Goal: Task Accomplishment & Management: Manage account settings

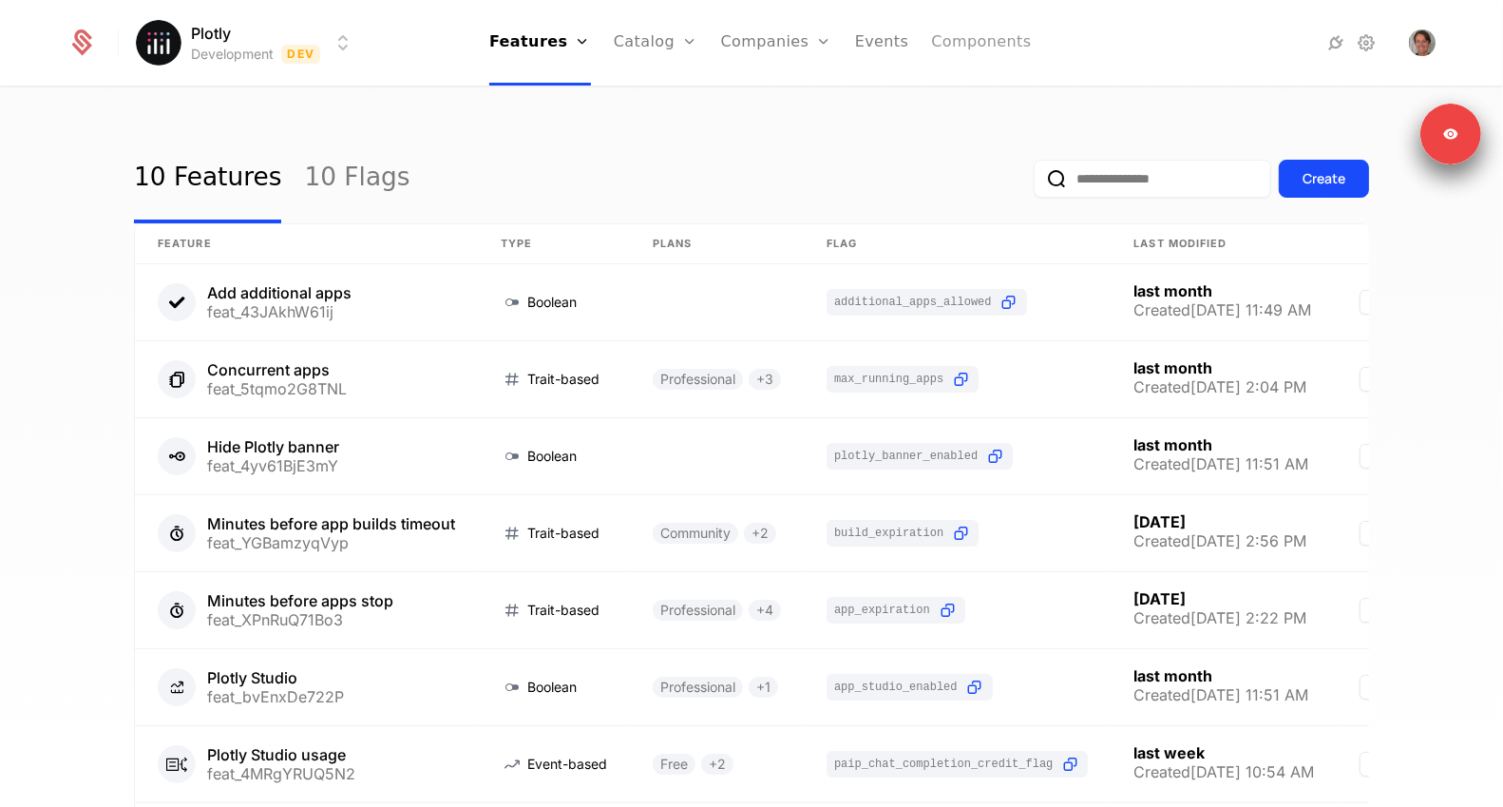
click at [990, 37] on link "Components" at bounding box center [981, 43] width 100 height 86
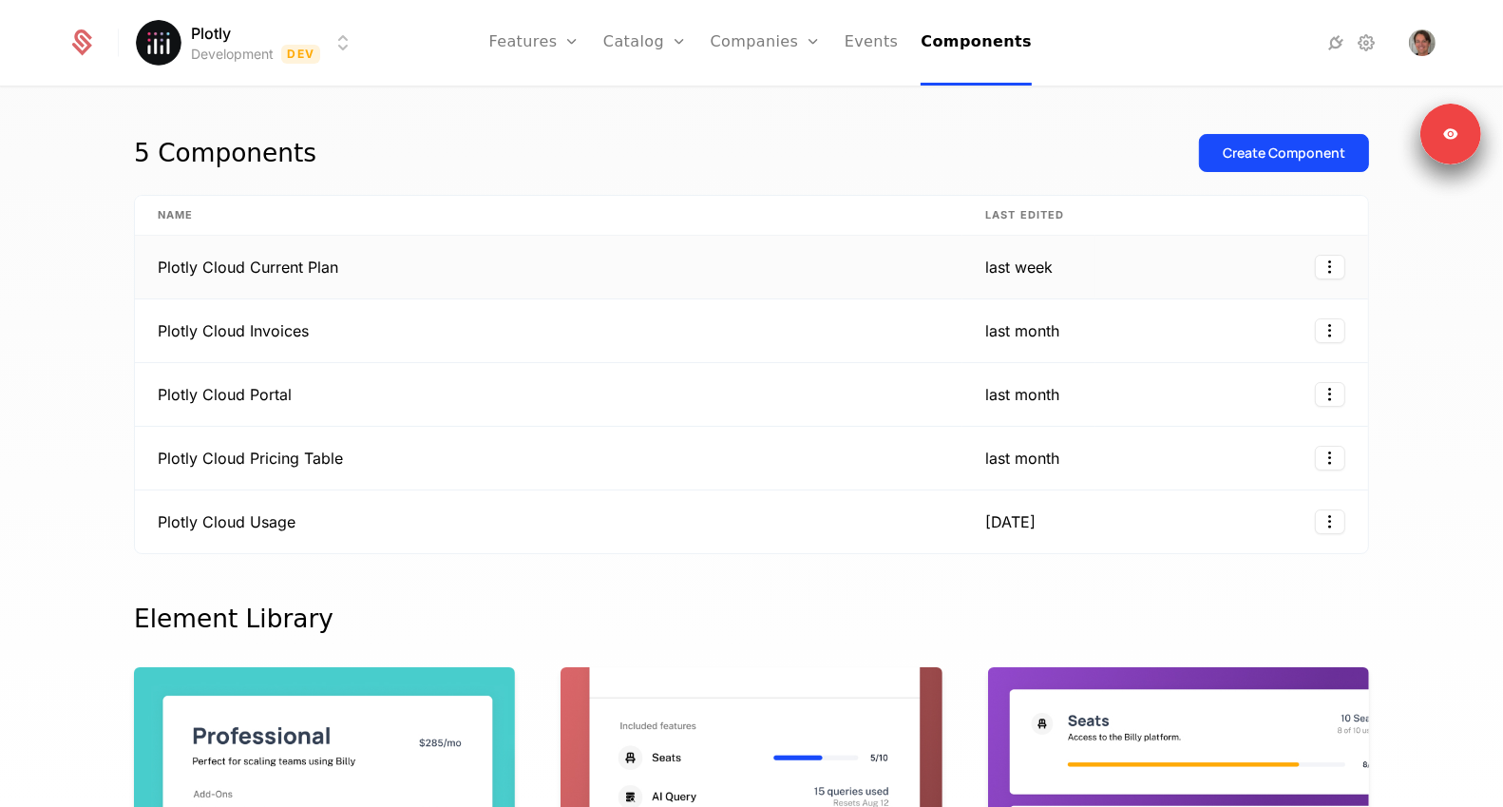
click at [235, 270] on td "Plotly Cloud Current Plan" at bounding box center [549, 268] width 828 height 64
click at [239, 320] on td "Plotly Cloud Invoices" at bounding box center [549, 331] width 828 height 64
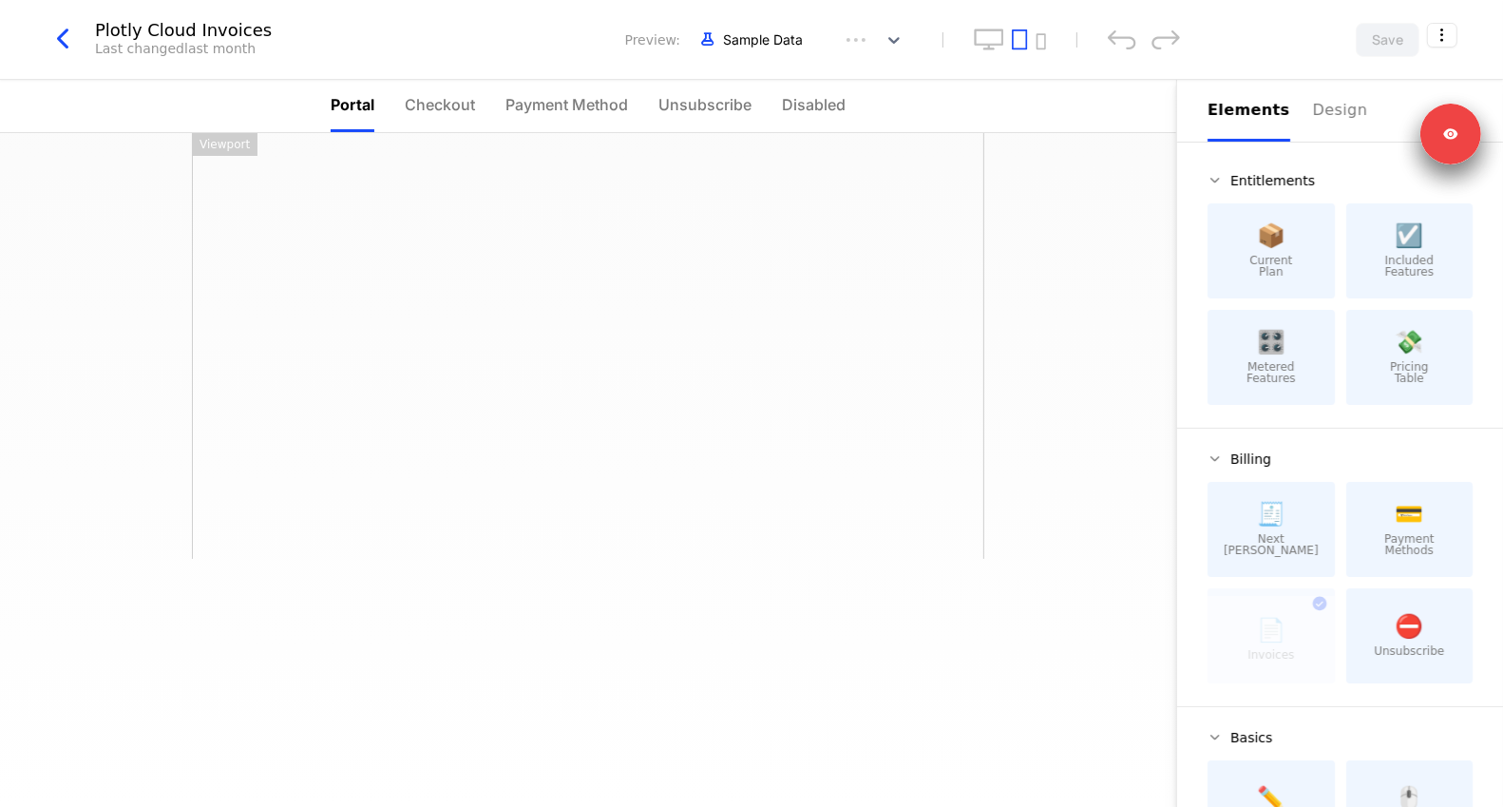
click at [52, 28] on icon "button" at bounding box center [63, 39] width 34 height 34
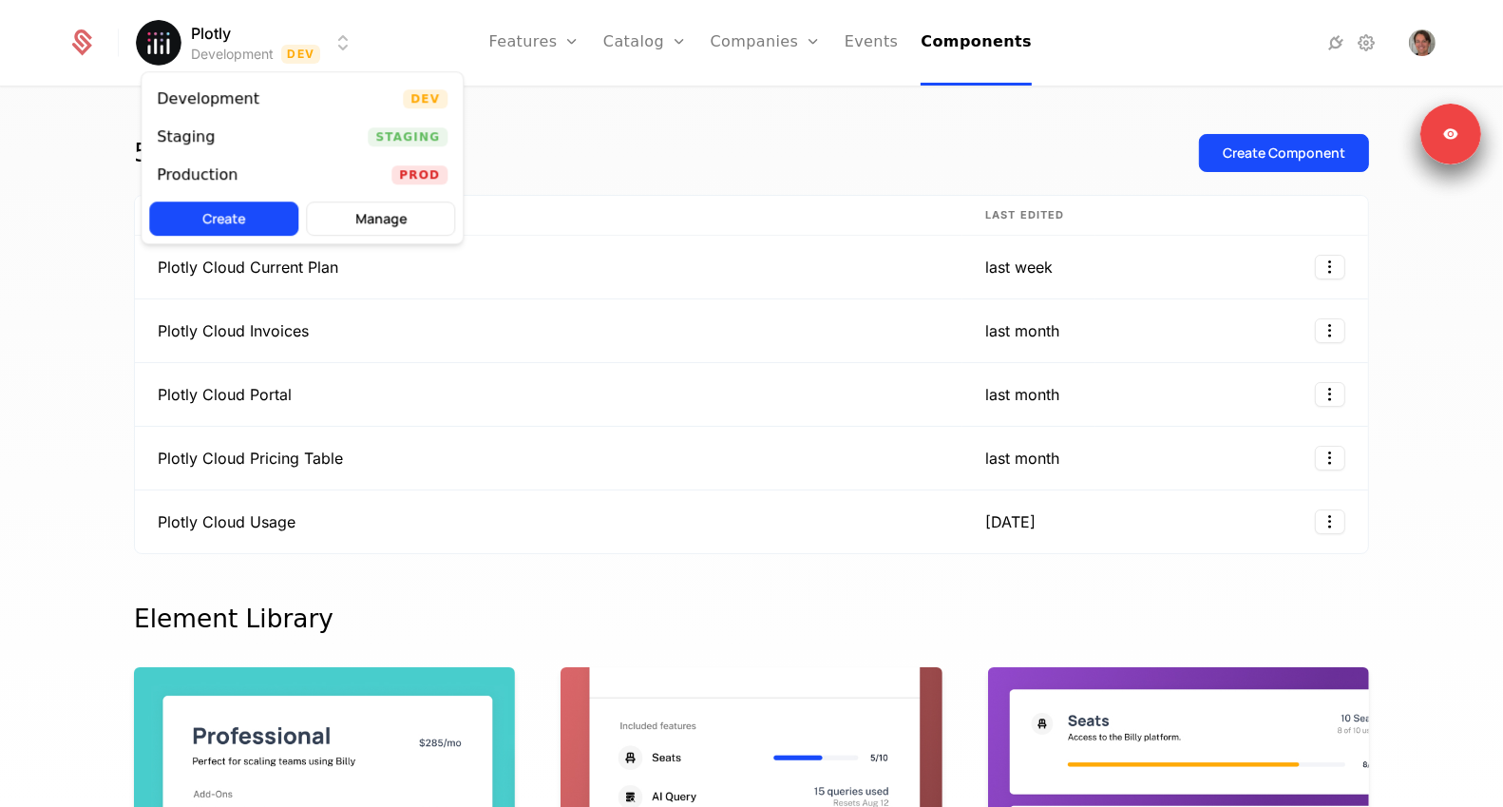
click at [274, 62] on html "Plotly Development Dev Features Features Flags Catalog Plans Add Ons Credits Co…" at bounding box center [751, 403] width 1503 height 807
click at [208, 174] on div "Production" at bounding box center [197, 174] width 81 height 15
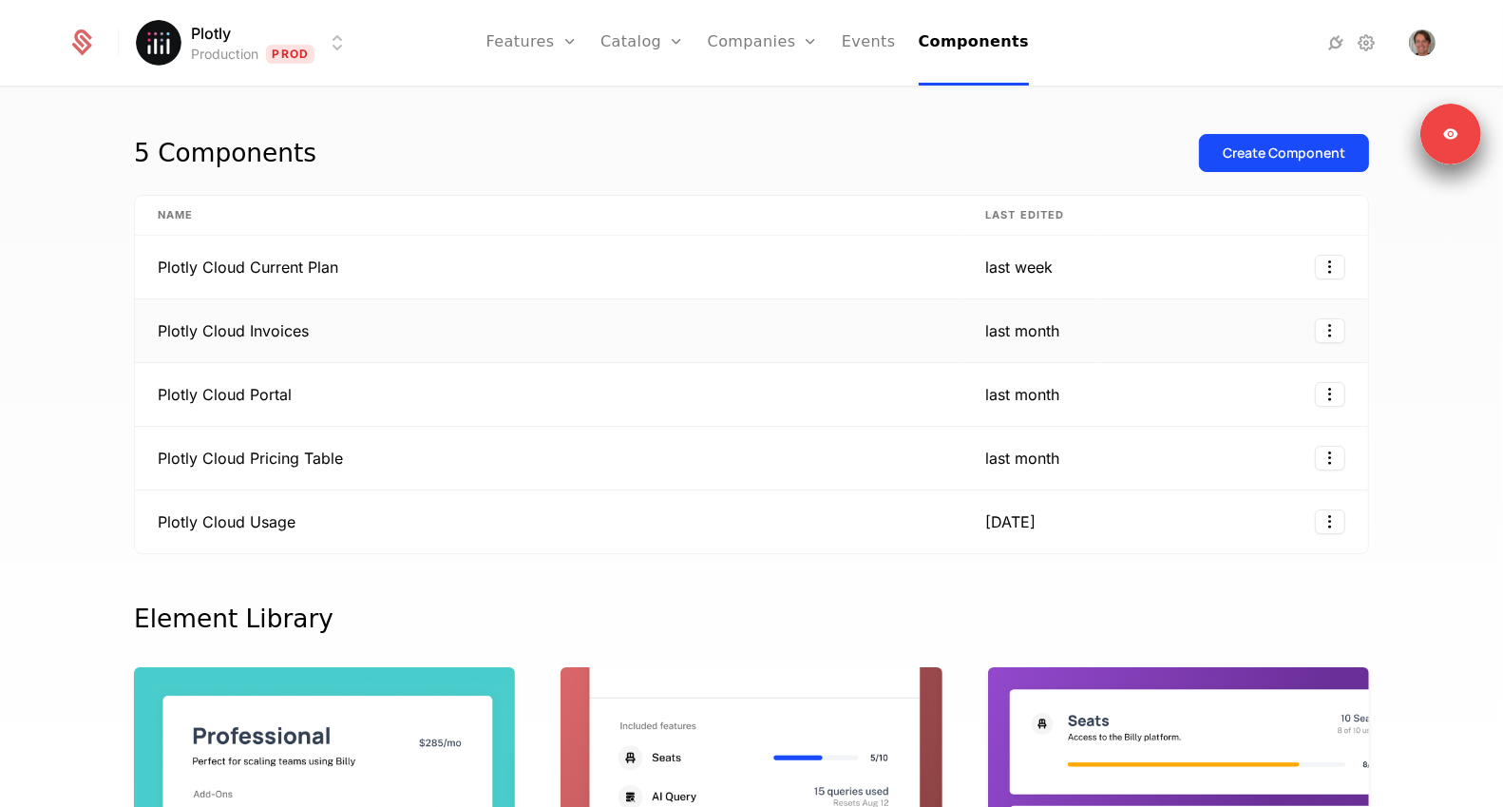
click at [275, 336] on td "Plotly Cloud Invoices" at bounding box center [549, 331] width 828 height 64
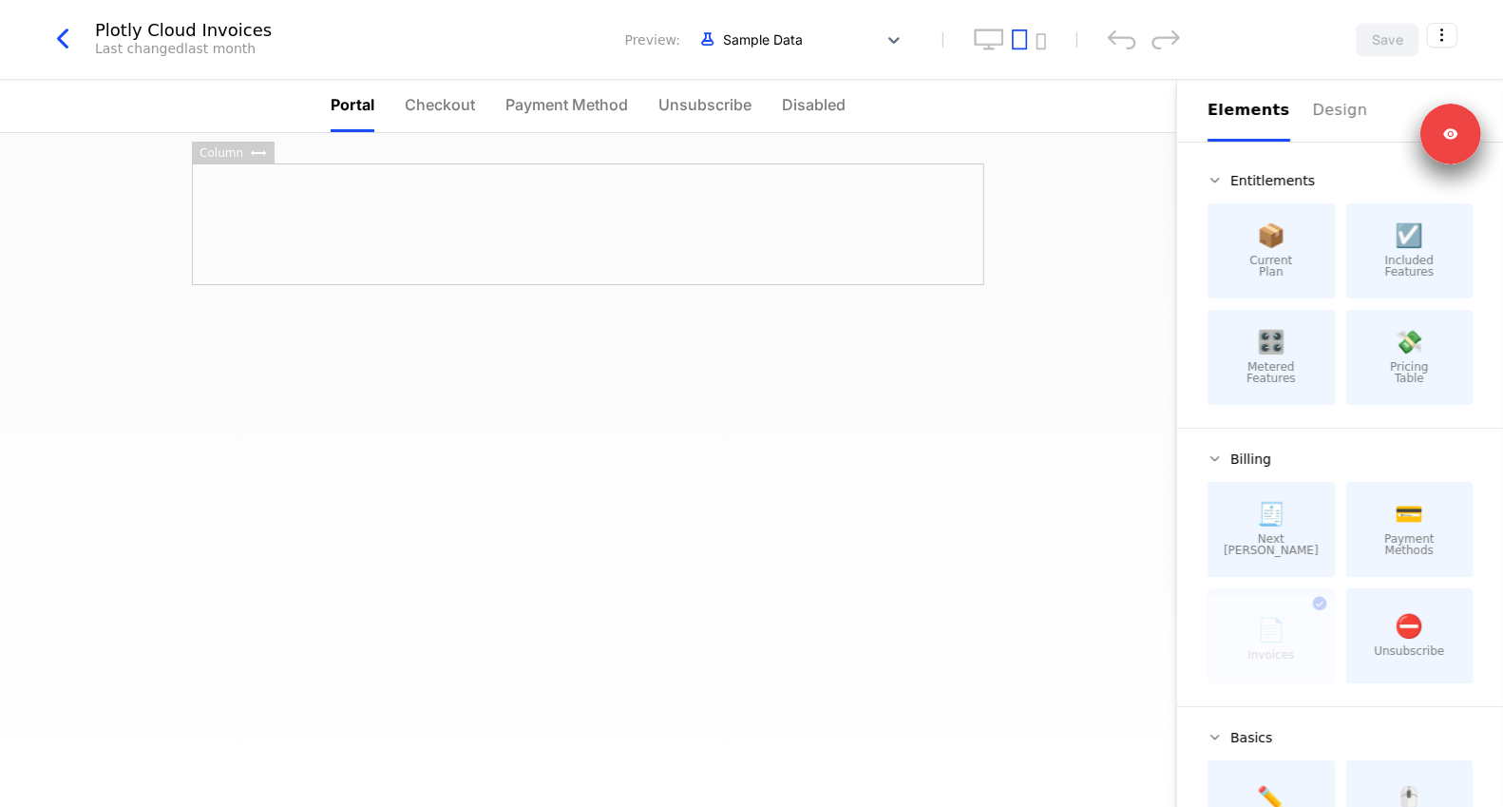
click at [563, 230] on div at bounding box center [588, 224] width 792 height 122
click at [471, 358] on div at bounding box center [588, 346] width 792 height 122
click at [426, 510] on div at bounding box center [588, 468] width 792 height 122
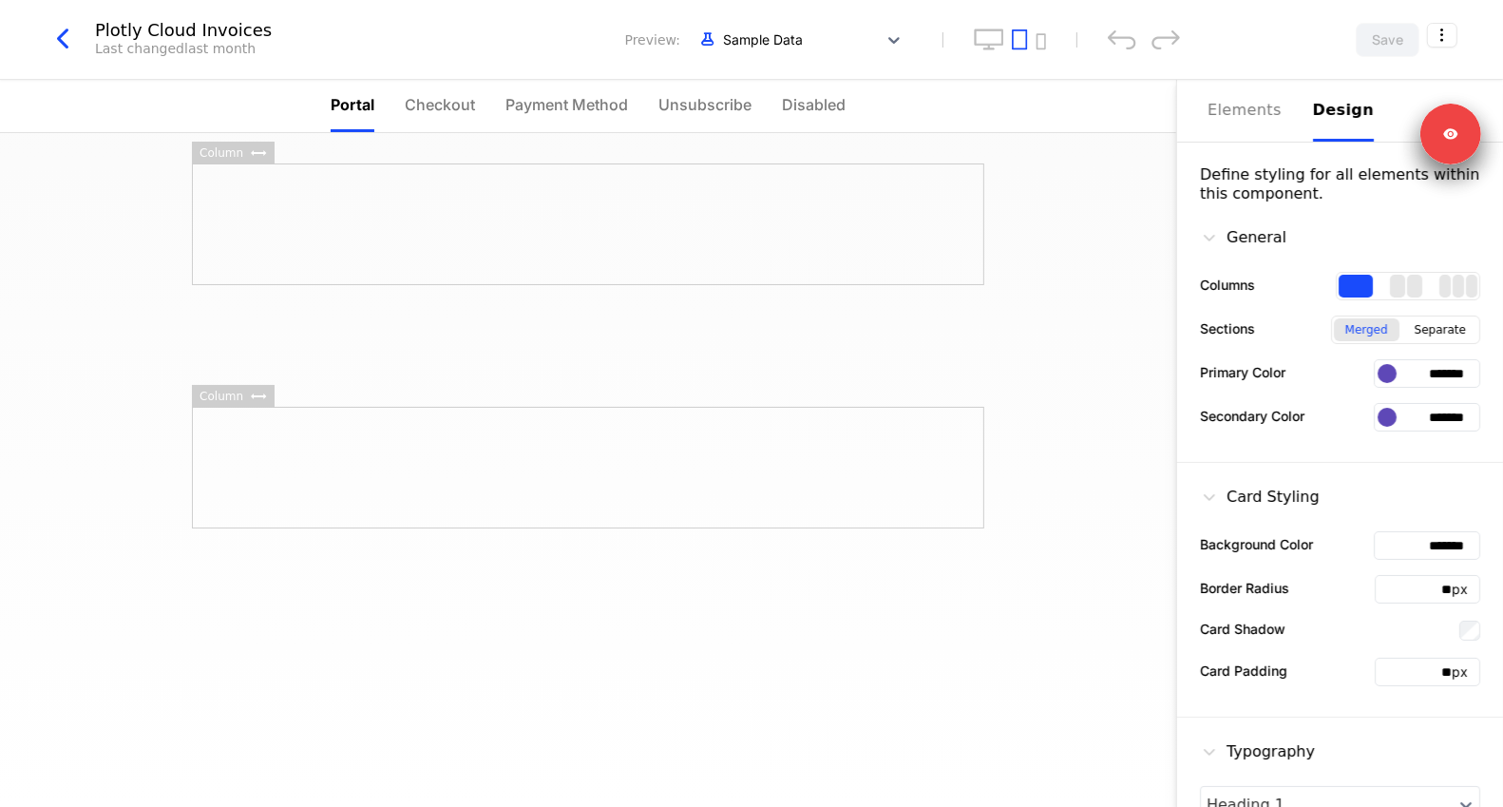
click at [1314, 106] on div "Design" at bounding box center [1343, 110] width 61 height 23
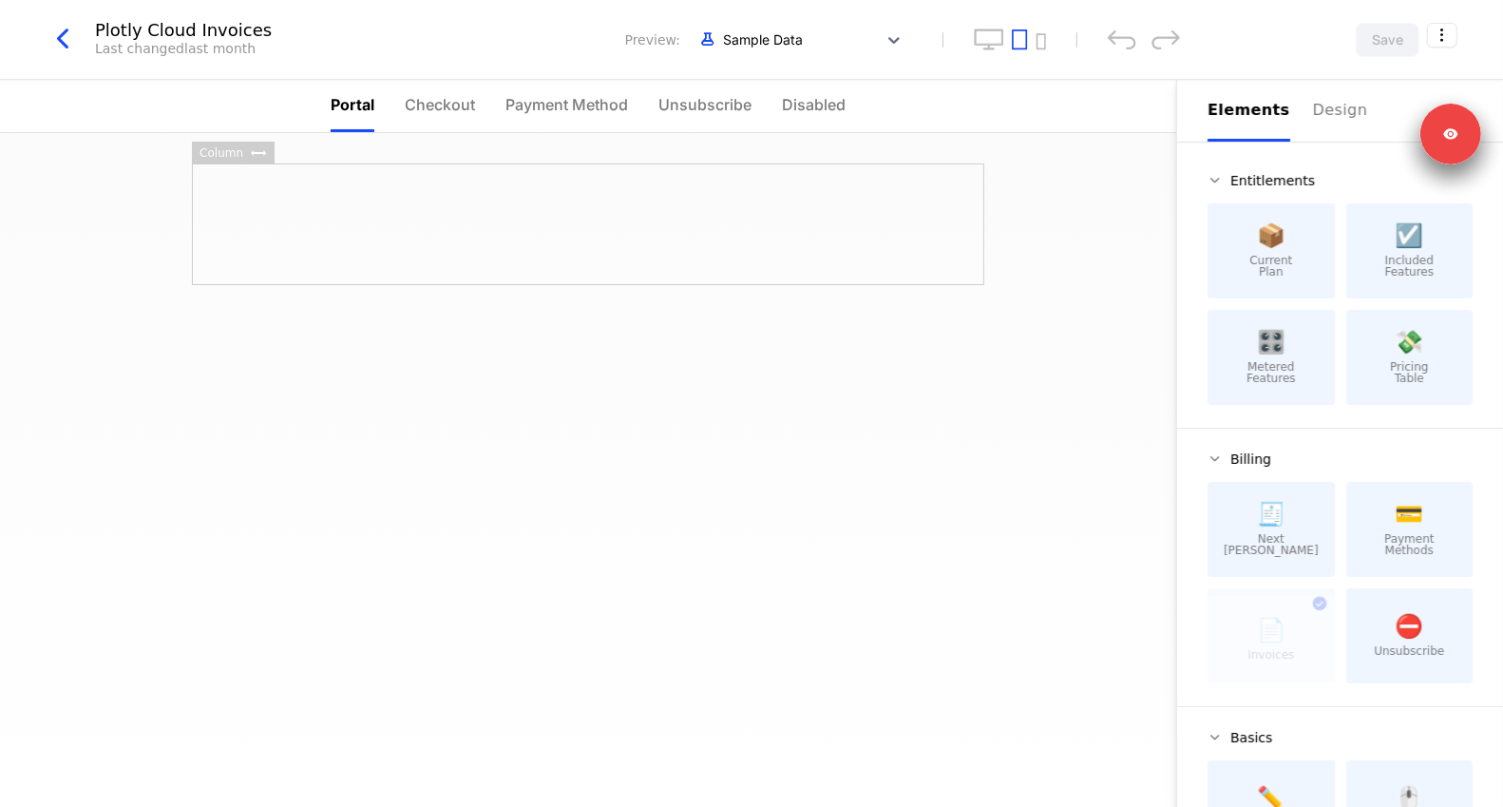
click at [646, 209] on div at bounding box center [588, 224] width 792 height 122
click at [592, 379] on div at bounding box center [588, 346] width 792 height 122
click at [550, 493] on div at bounding box center [588, 468] width 792 height 122
click at [575, 405] on div at bounding box center [588, 346] width 792 height 122
click at [600, 295] on div at bounding box center [588, 346] width 792 height 122
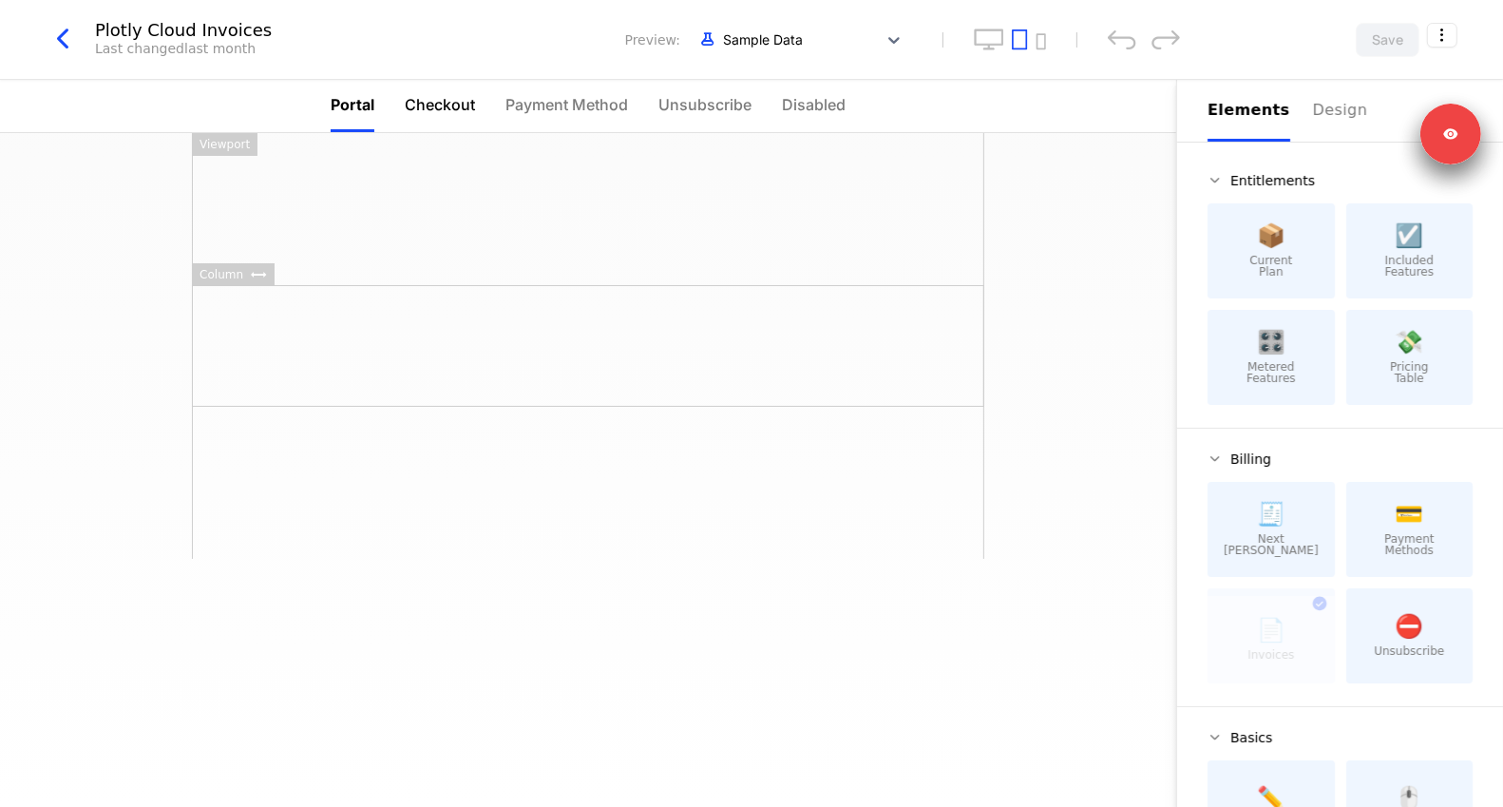
click at [425, 89] on li "Checkout" at bounding box center [440, 106] width 70 height 52
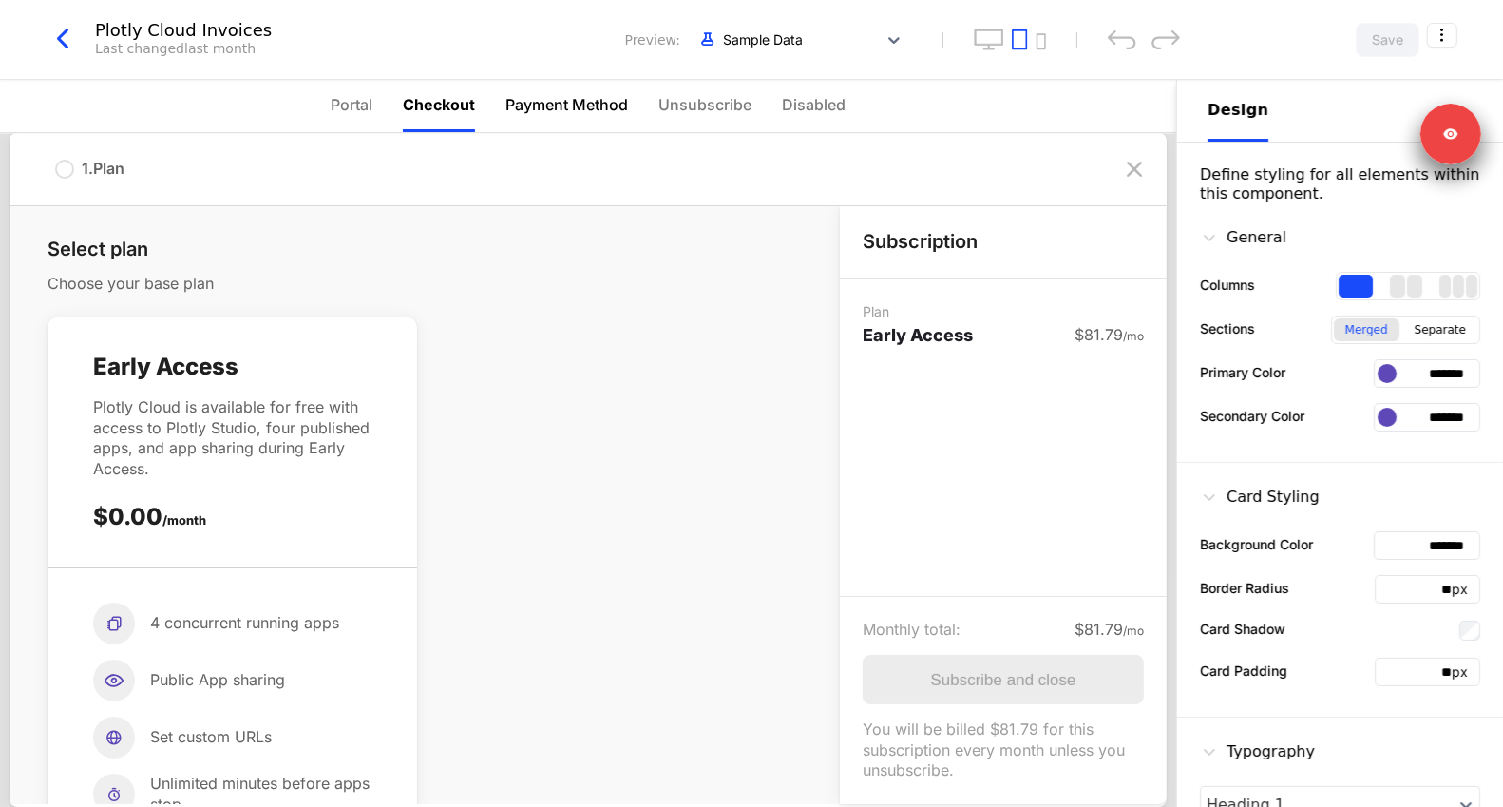
click at [552, 121] on li "Payment Method" at bounding box center [567, 106] width 123 height 52
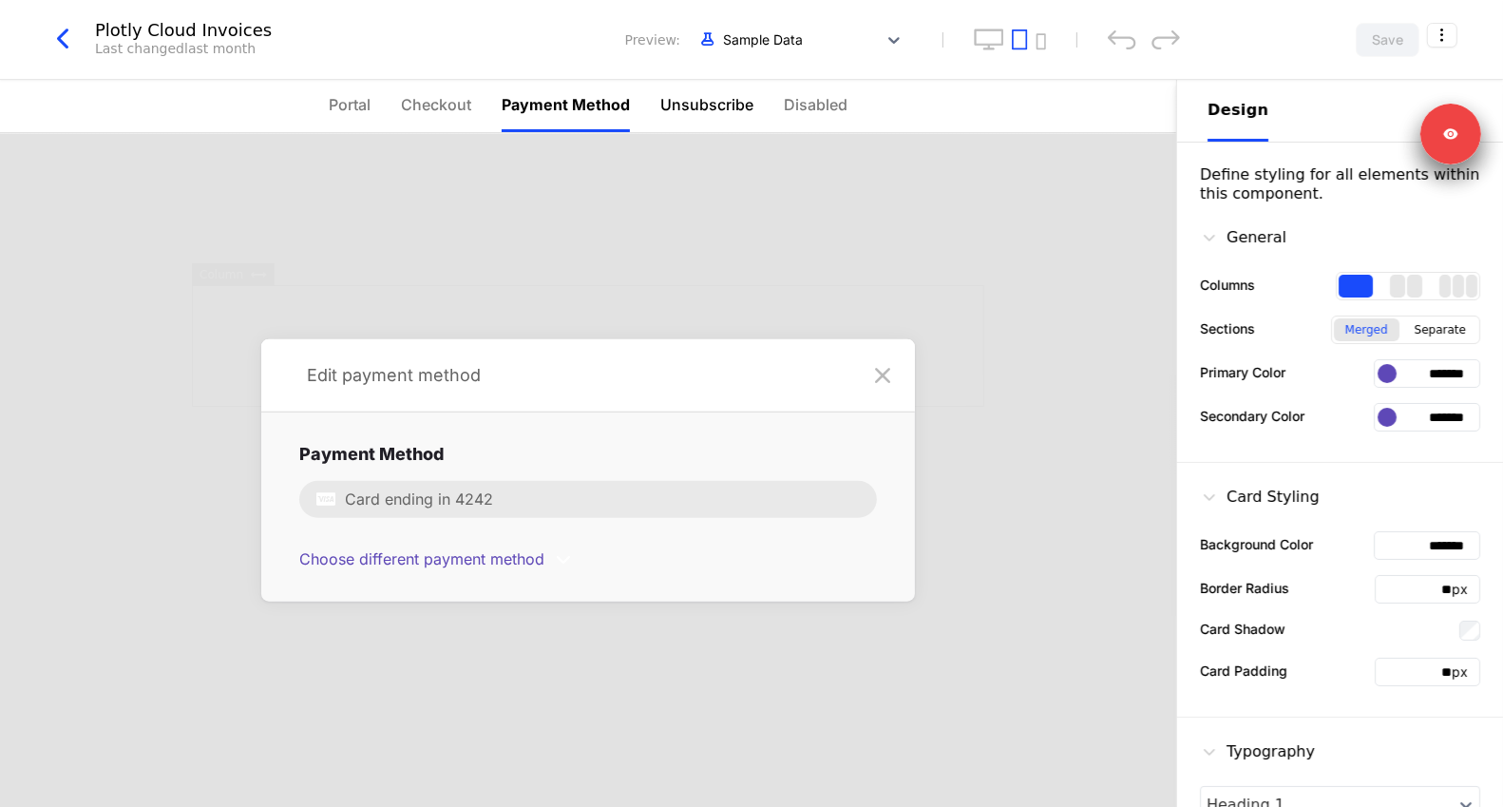
click at [732, 115] on span "Unsubscribe" at bounding box center [706, 104] width 93 height 23
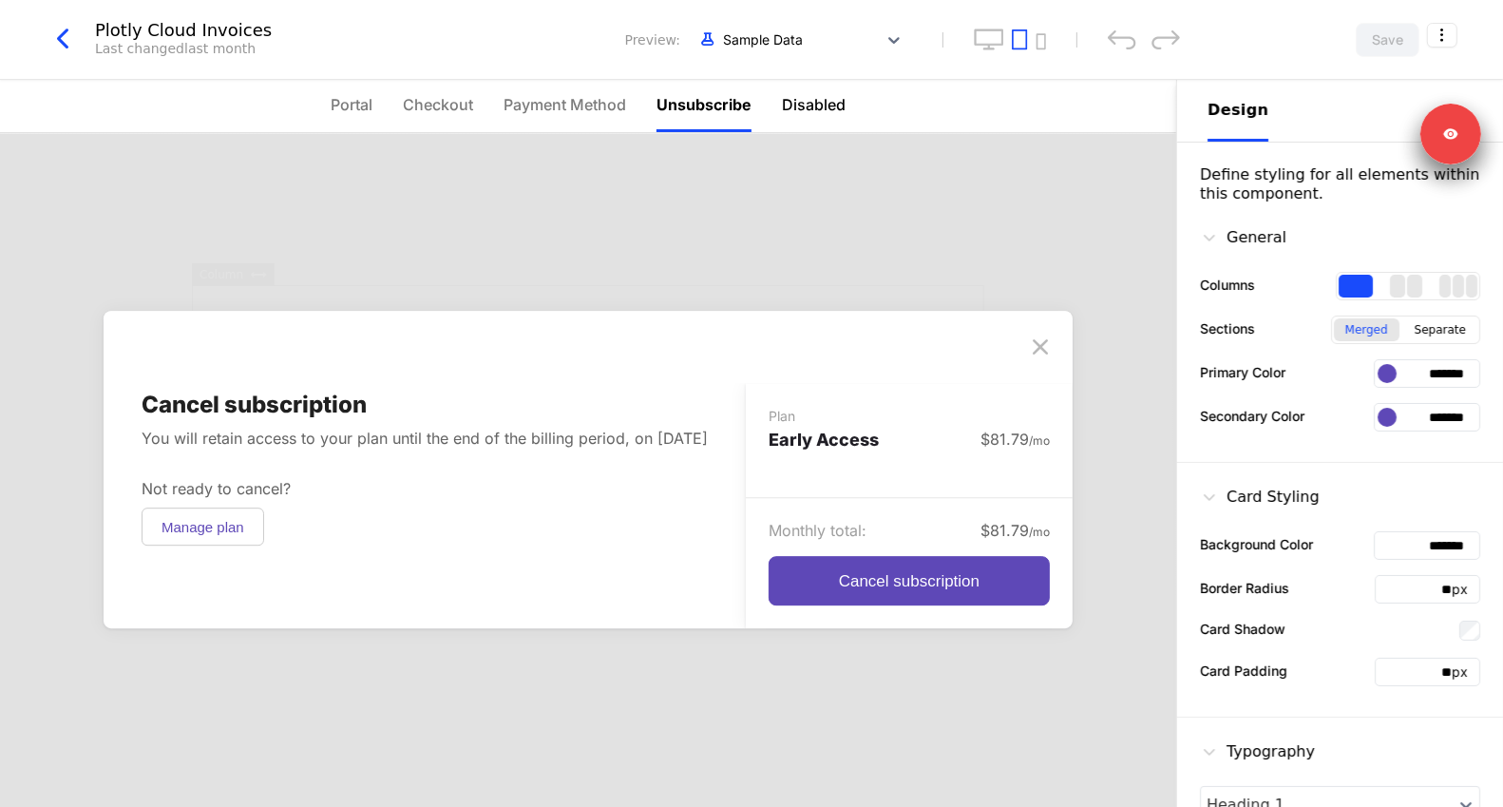
click at [834, 104] on span "Disabled" at bounding box center [814, 104] width 64 height 23
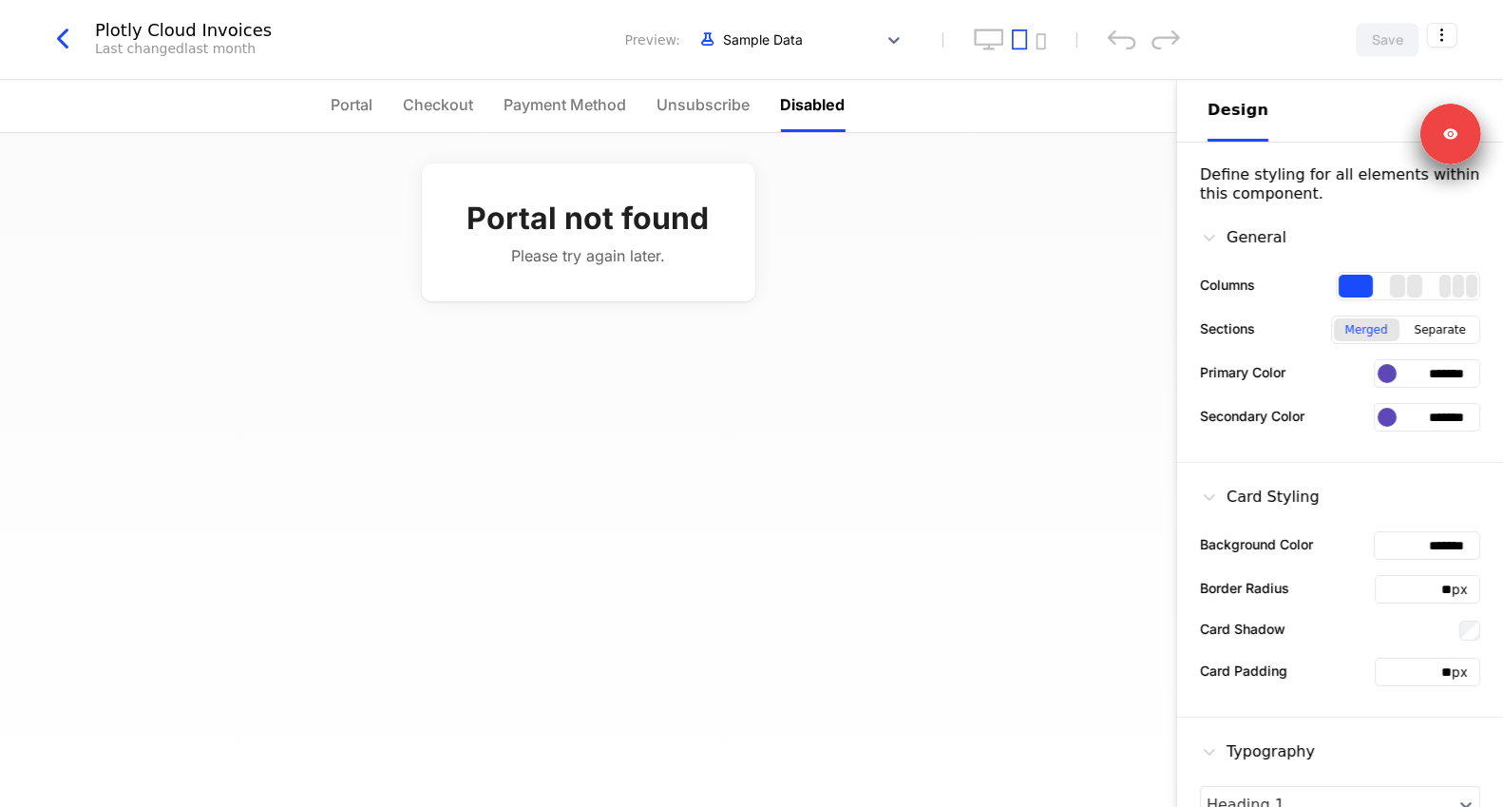
click at [305, 104] on nav "Portal Checkout Payment Method Unsubscribe Disabled" at bounding box center [588, 106] width 1176 height 53
click at [342, 109] on span "Portal" at bounding box center [353, 104] width 42 height 23
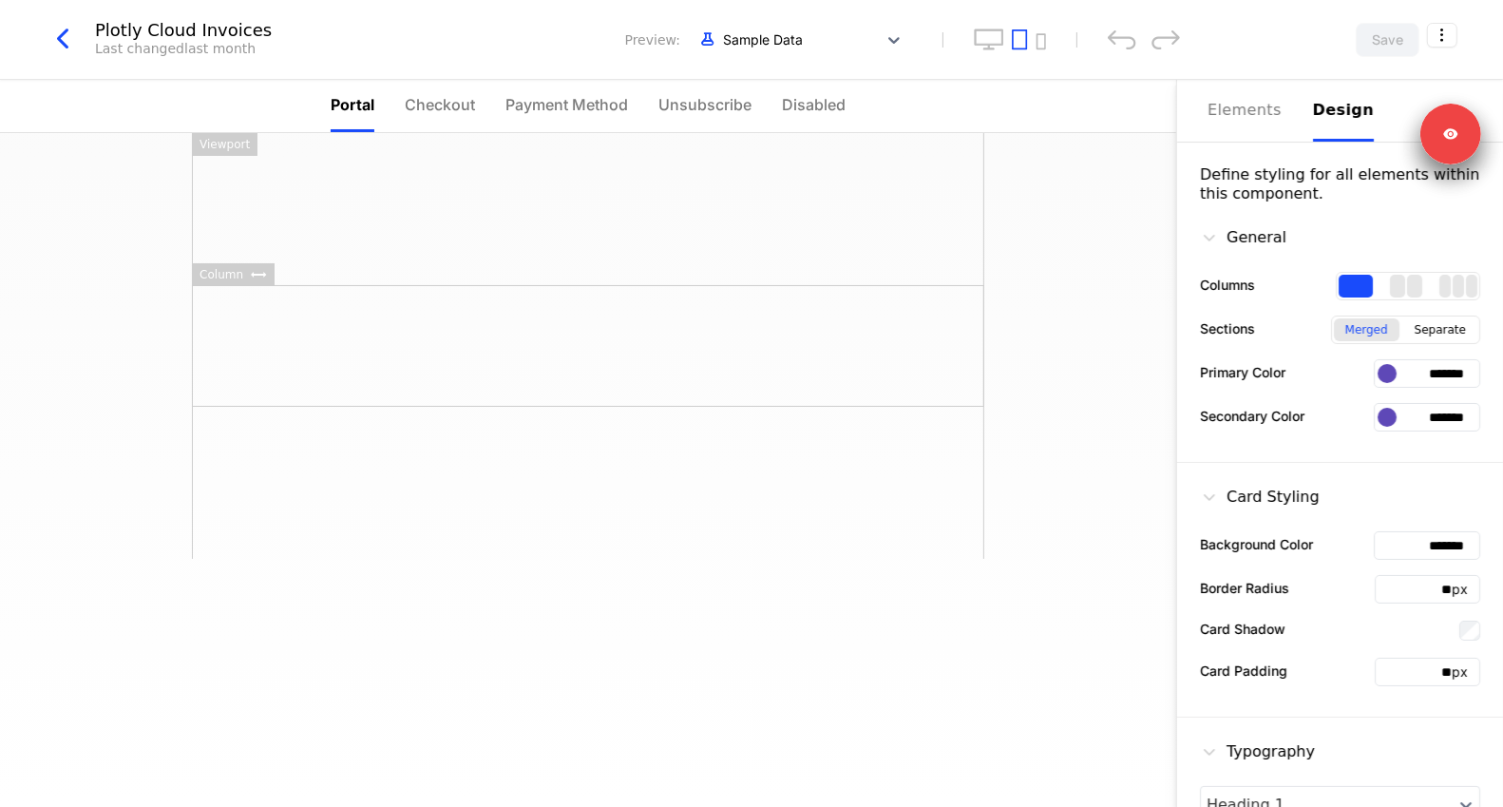
click at [373, 159] on div at bounding box center [588, 346] width 792 height 426
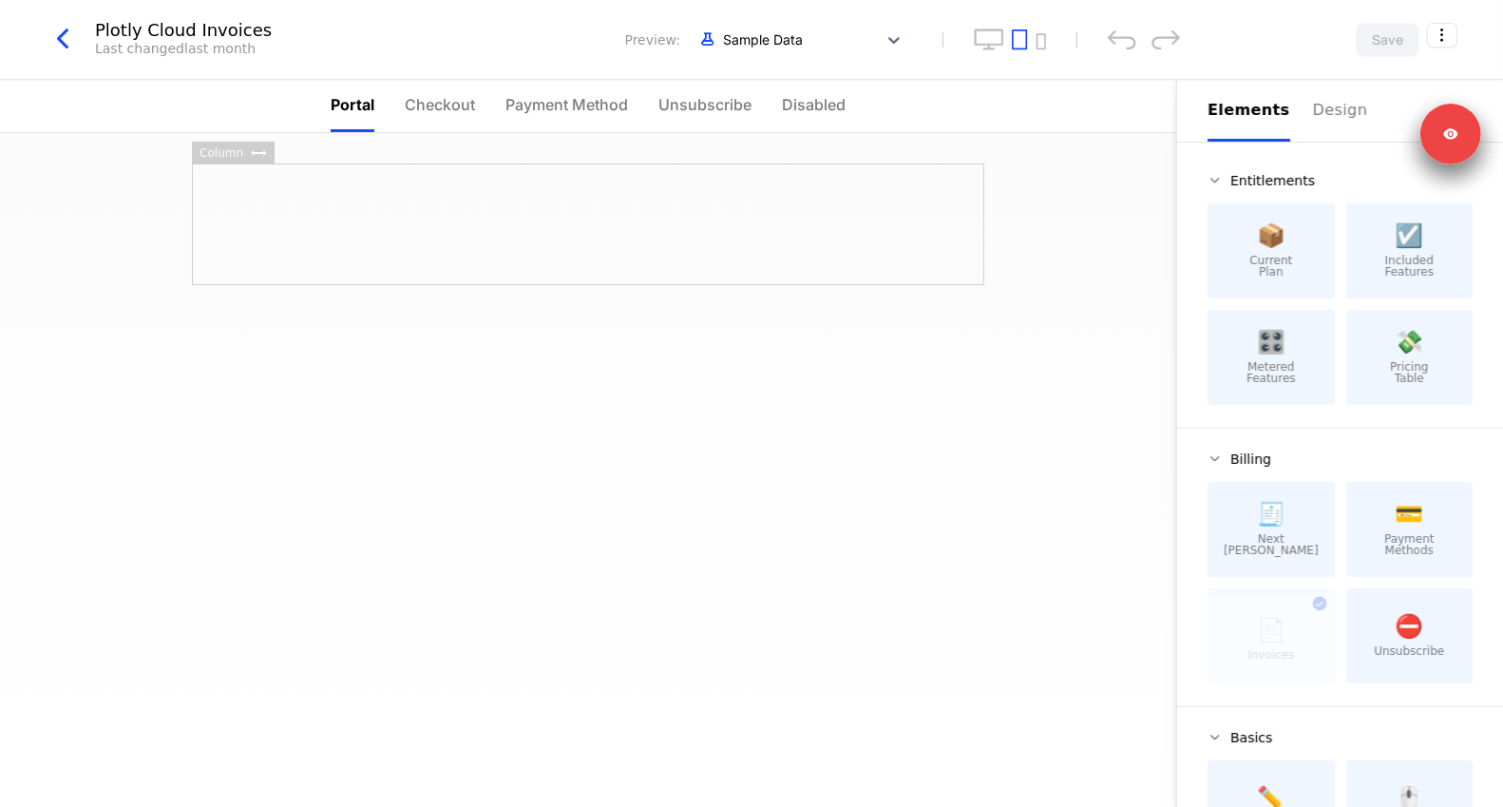
click at [329, 218] on div at bounding box center [588, 224] width 792 height 122
click at [334, 151] on div at bounding box center [588, 346] width 792 height 426
click at [267, 576] on div at bounding box center [588, 470] width 1176 height 674
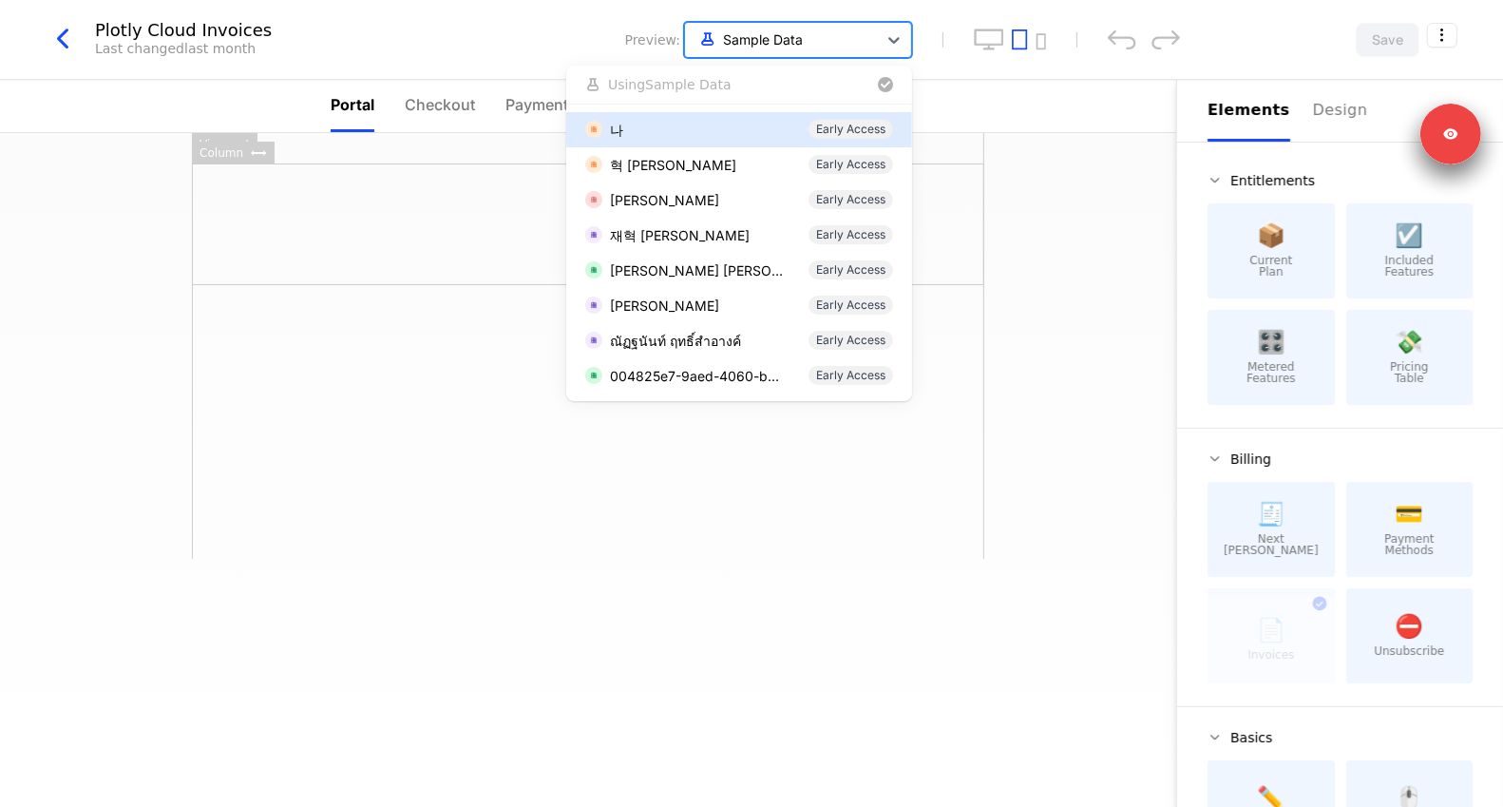
click at [735, 48] on div at bounding box center [781, 40] width 173 height 24
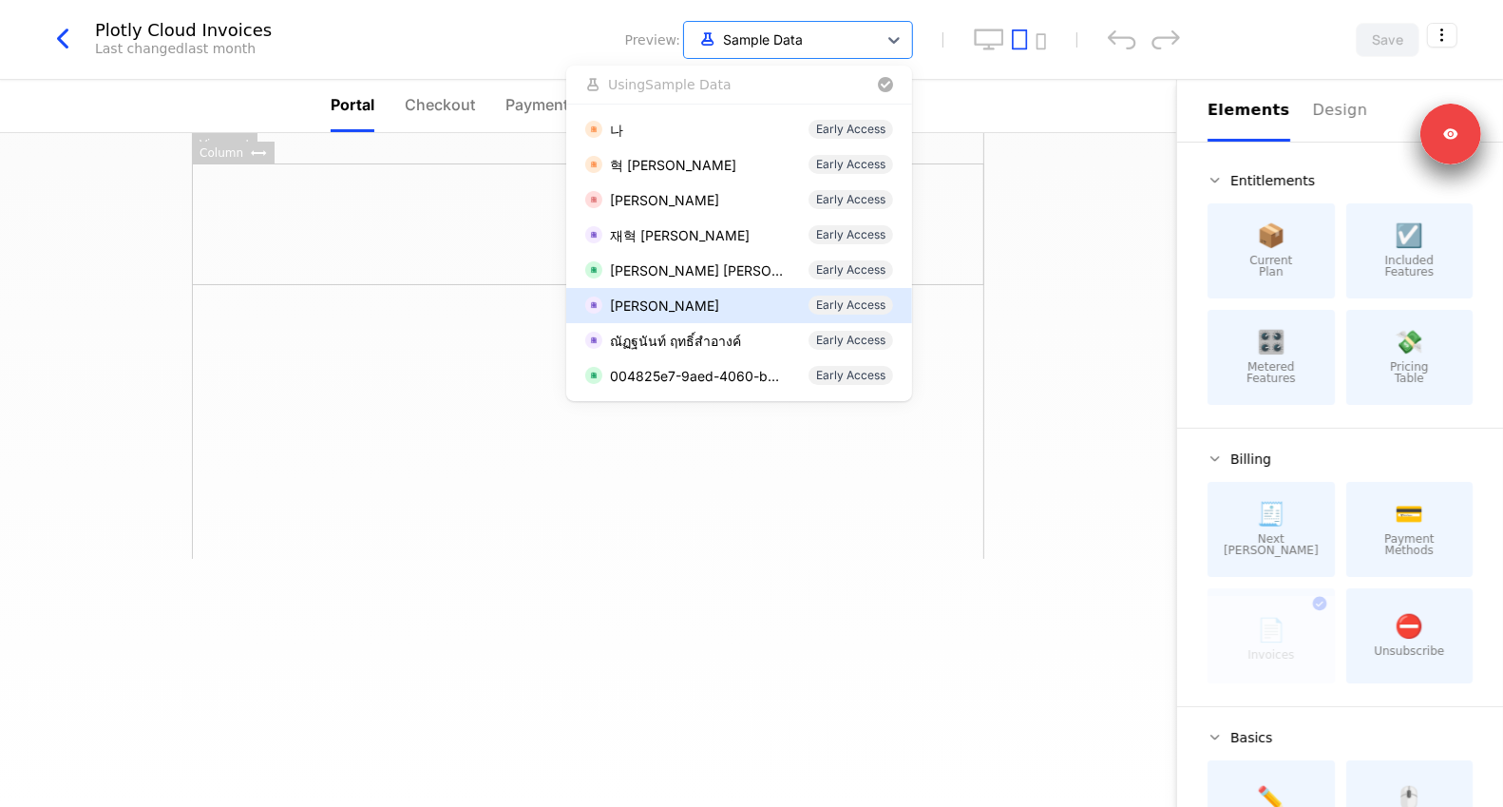
click at [659, 314] on div "[PERSON_NAME]" at bounding box center [664, 306] width 109 height 20
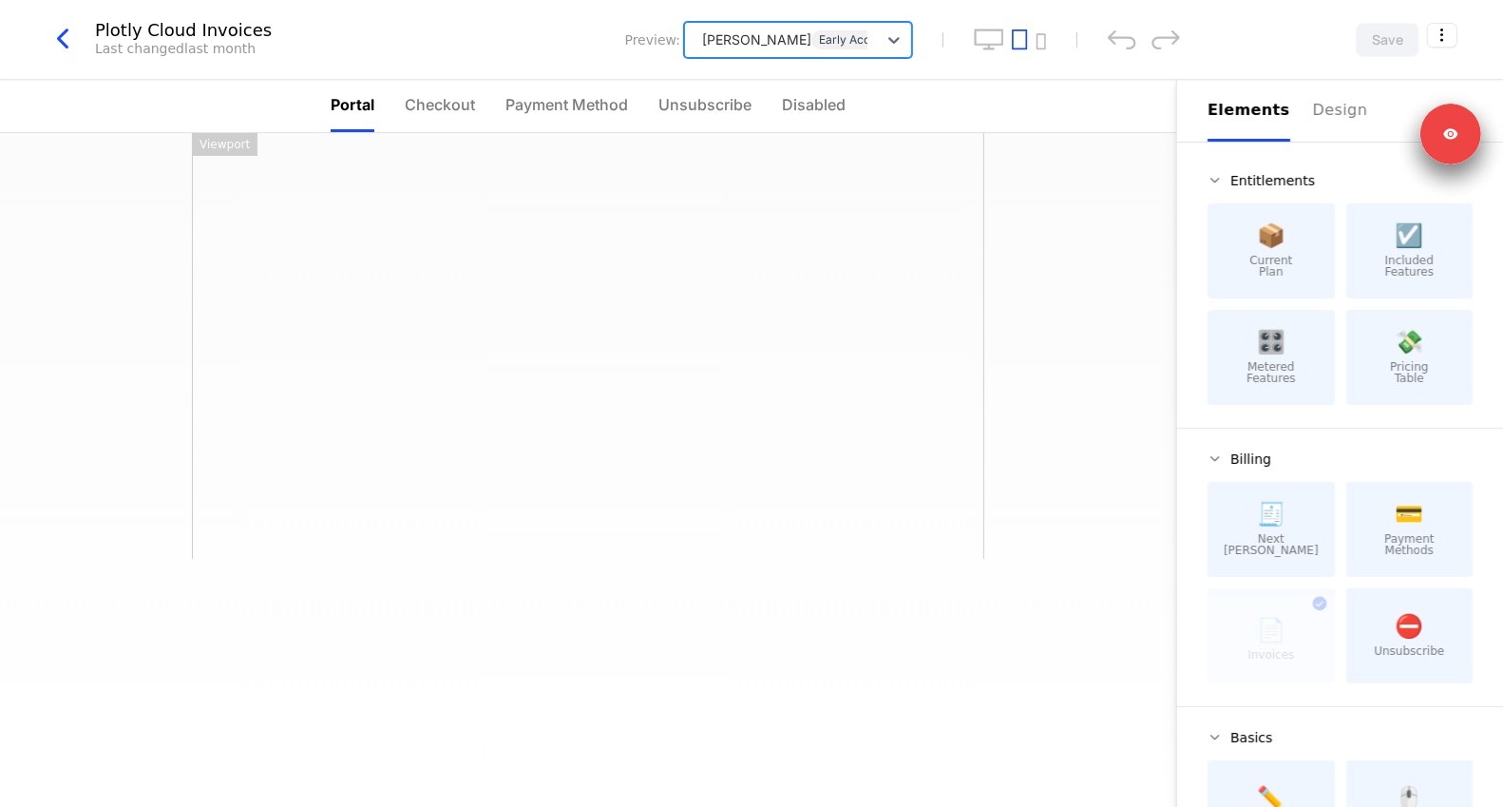
click at [778, 55] on div "[PERSON_NAME] Access" at bounding box center [798, 40] width 228 height 36
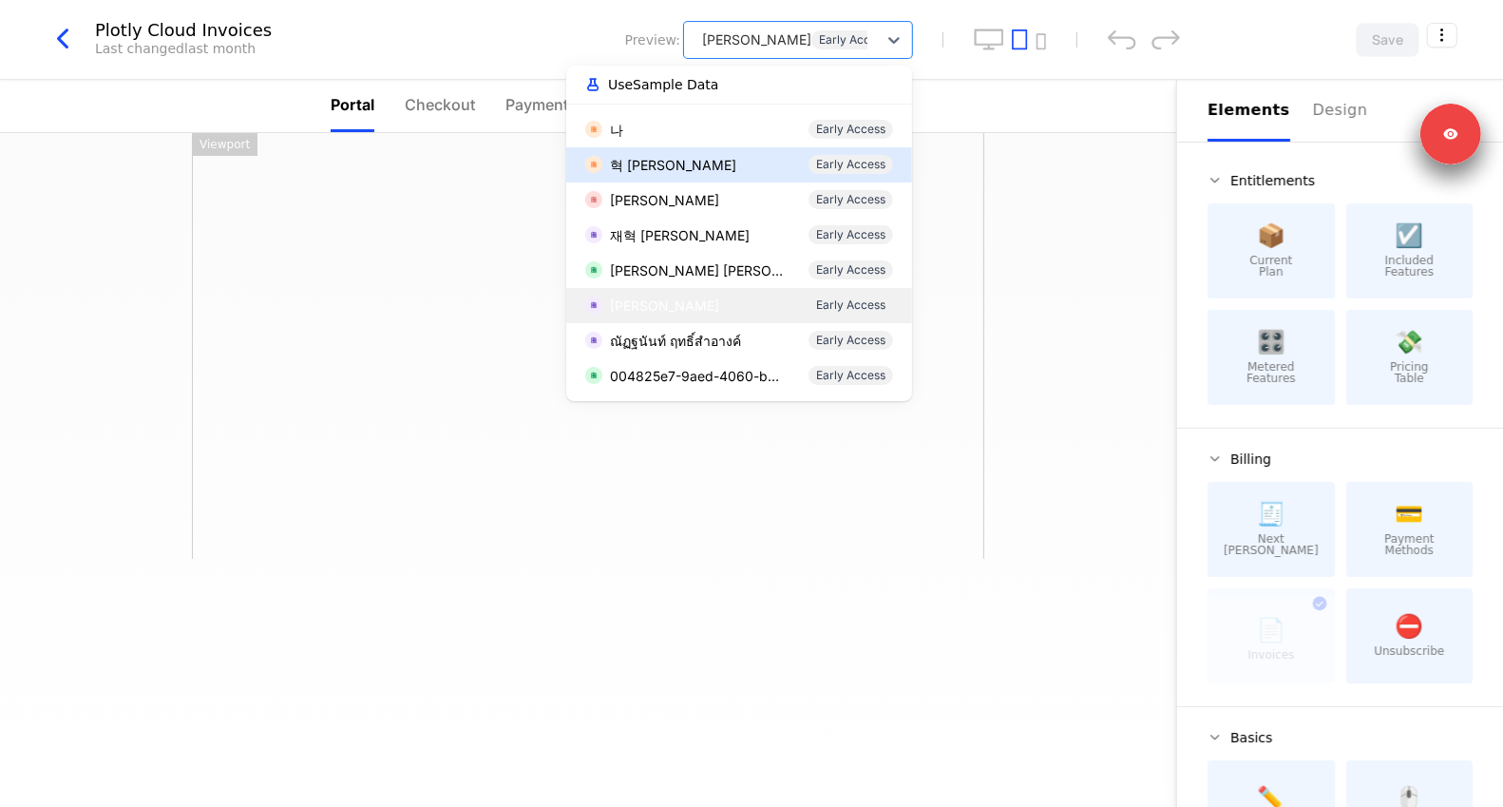
click at [709, 147] on div "혁 [PERSON_NAME] Access" at bounding box center [739, 164] width 346 height 35
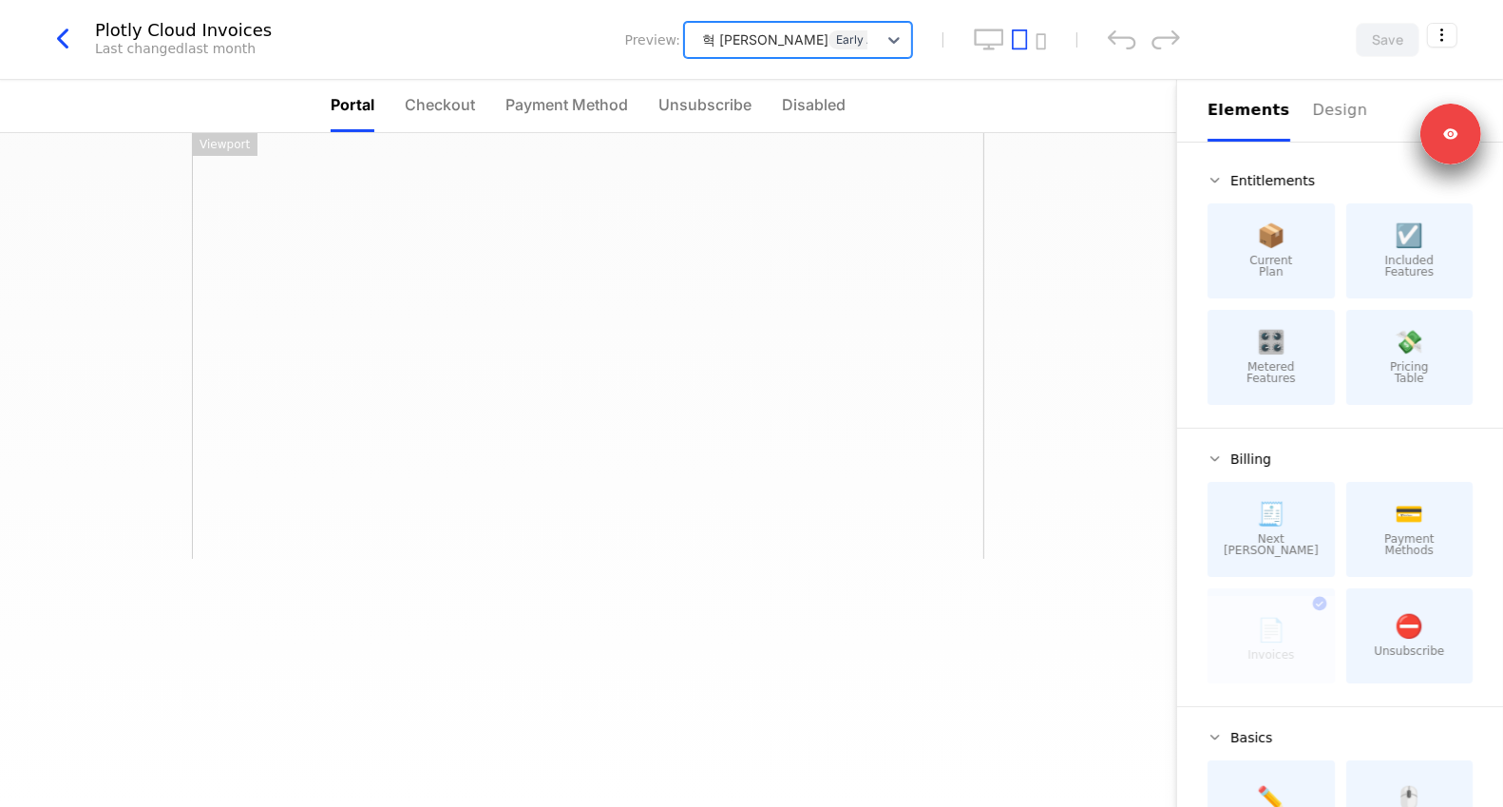
click at [768, 39] on div at bounding box center [781, 40] width 173 height 24
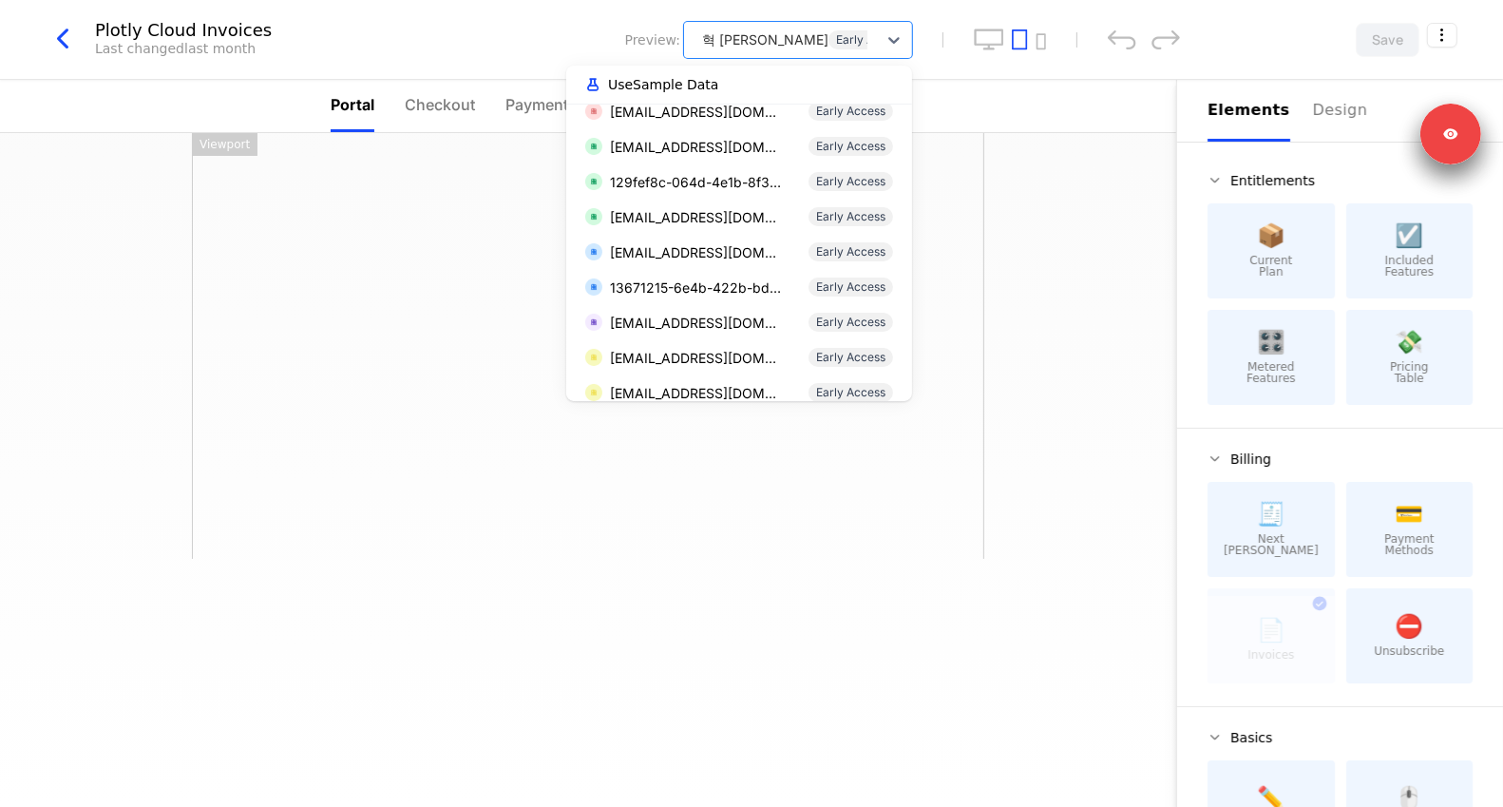
scroll to position [3233, 0]
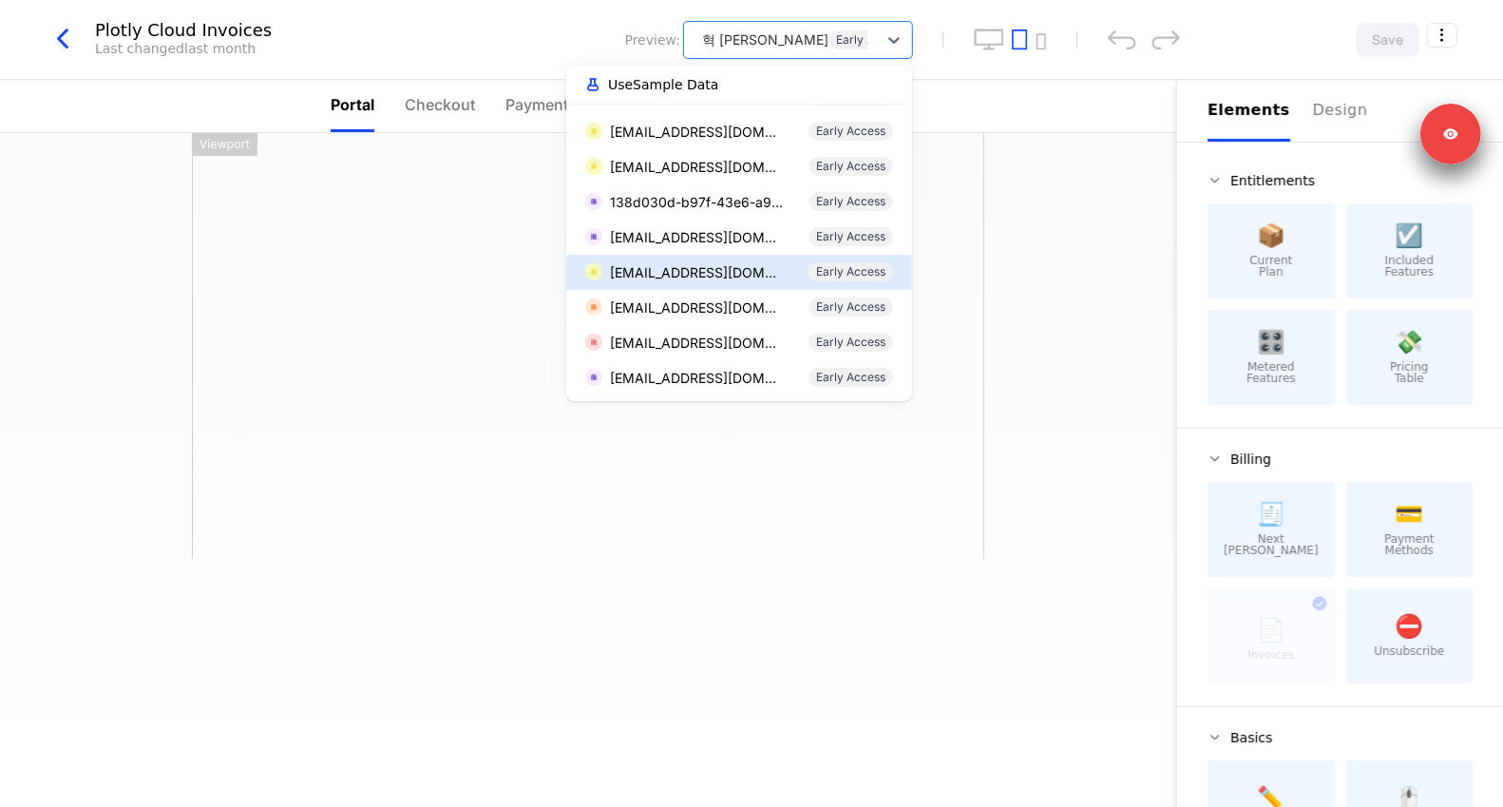
click at [730, 258] on div "[EMAIL_ADDRESS][DOMAIN_NAME] Early Access" at bounding box center [739, 272] width 346 height 35
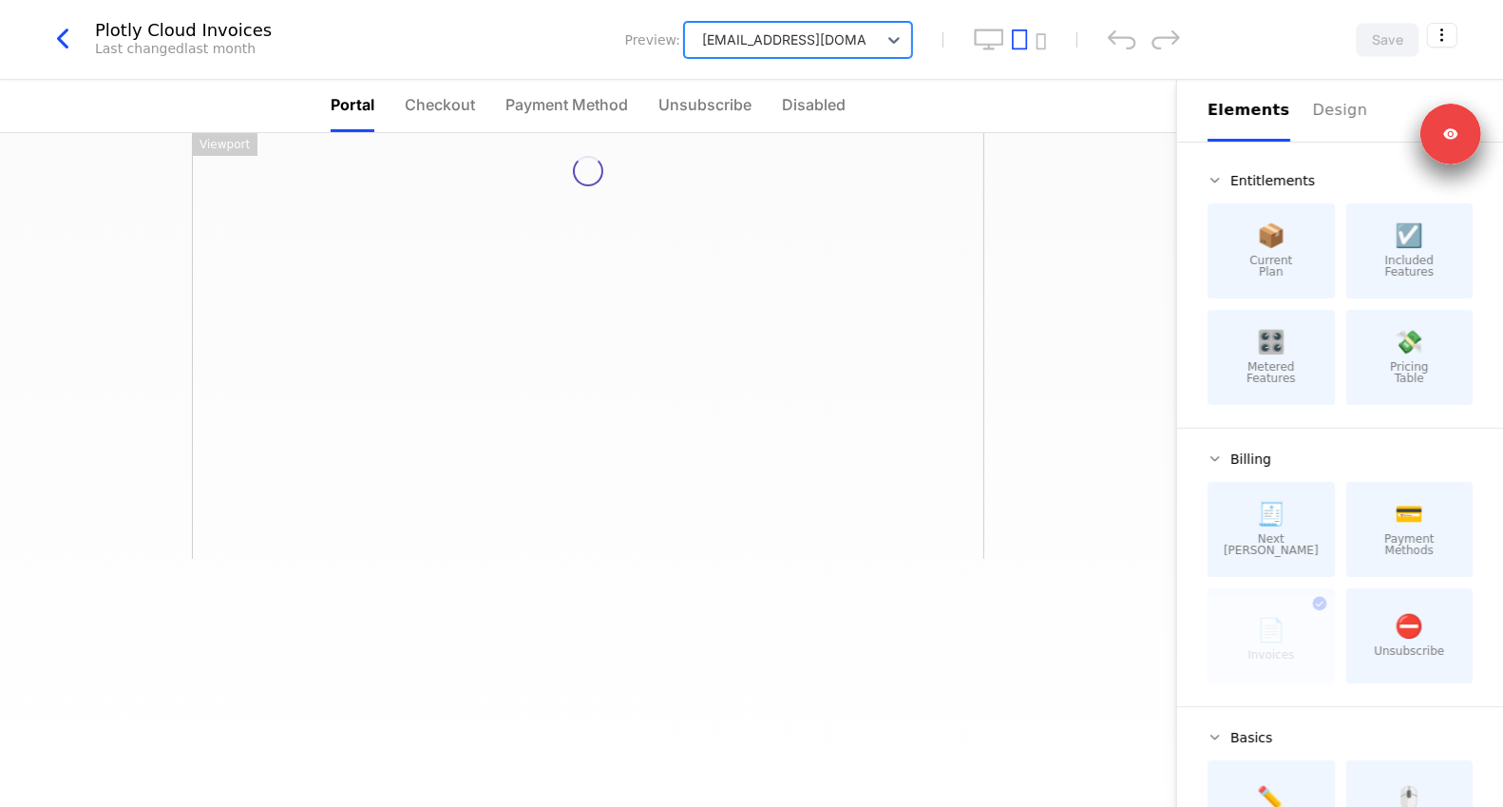
click at [773, 46] on div at bounding box center [781, 40] width 173 height 24
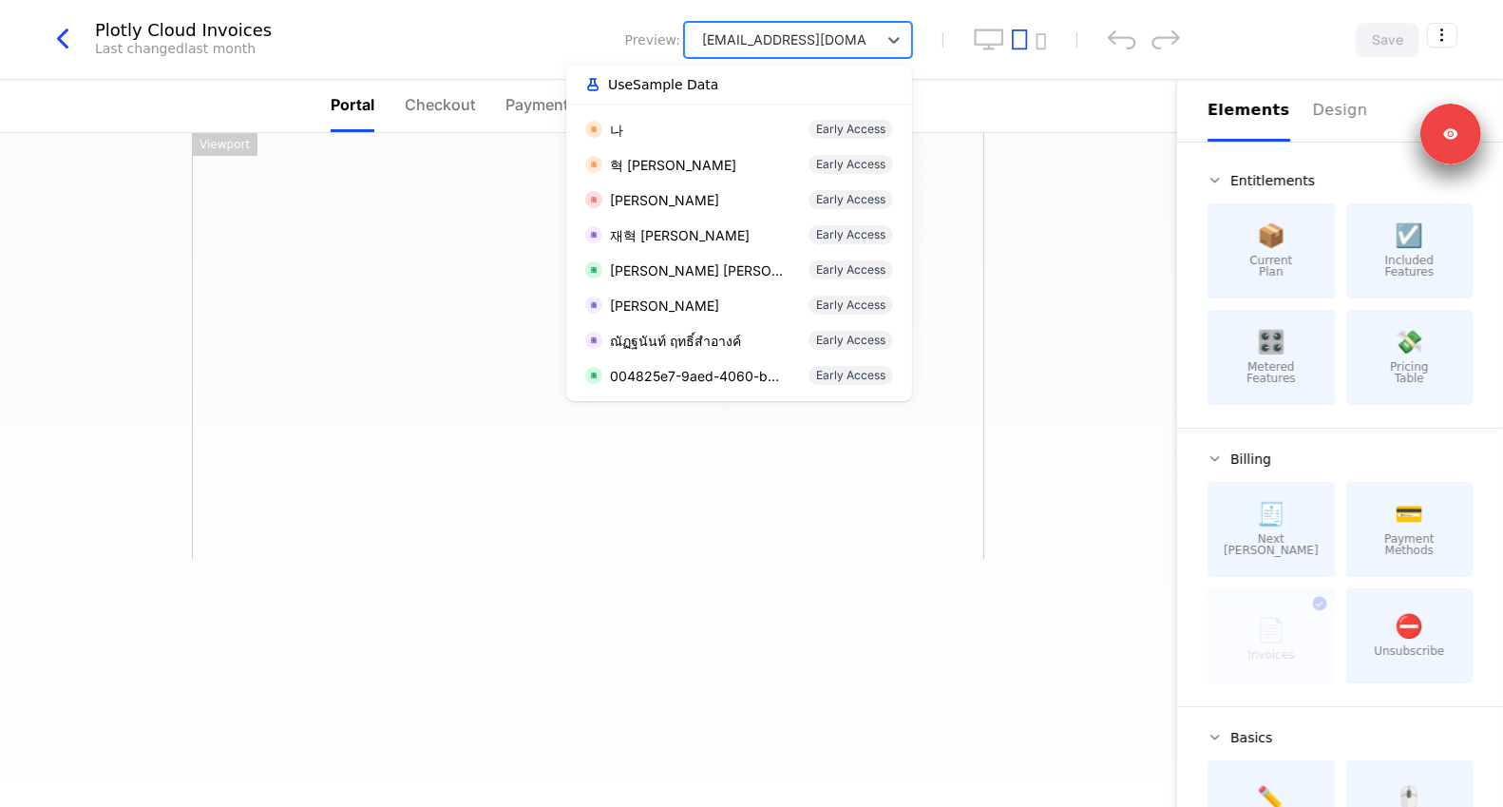
scroll to position [3132, 0]
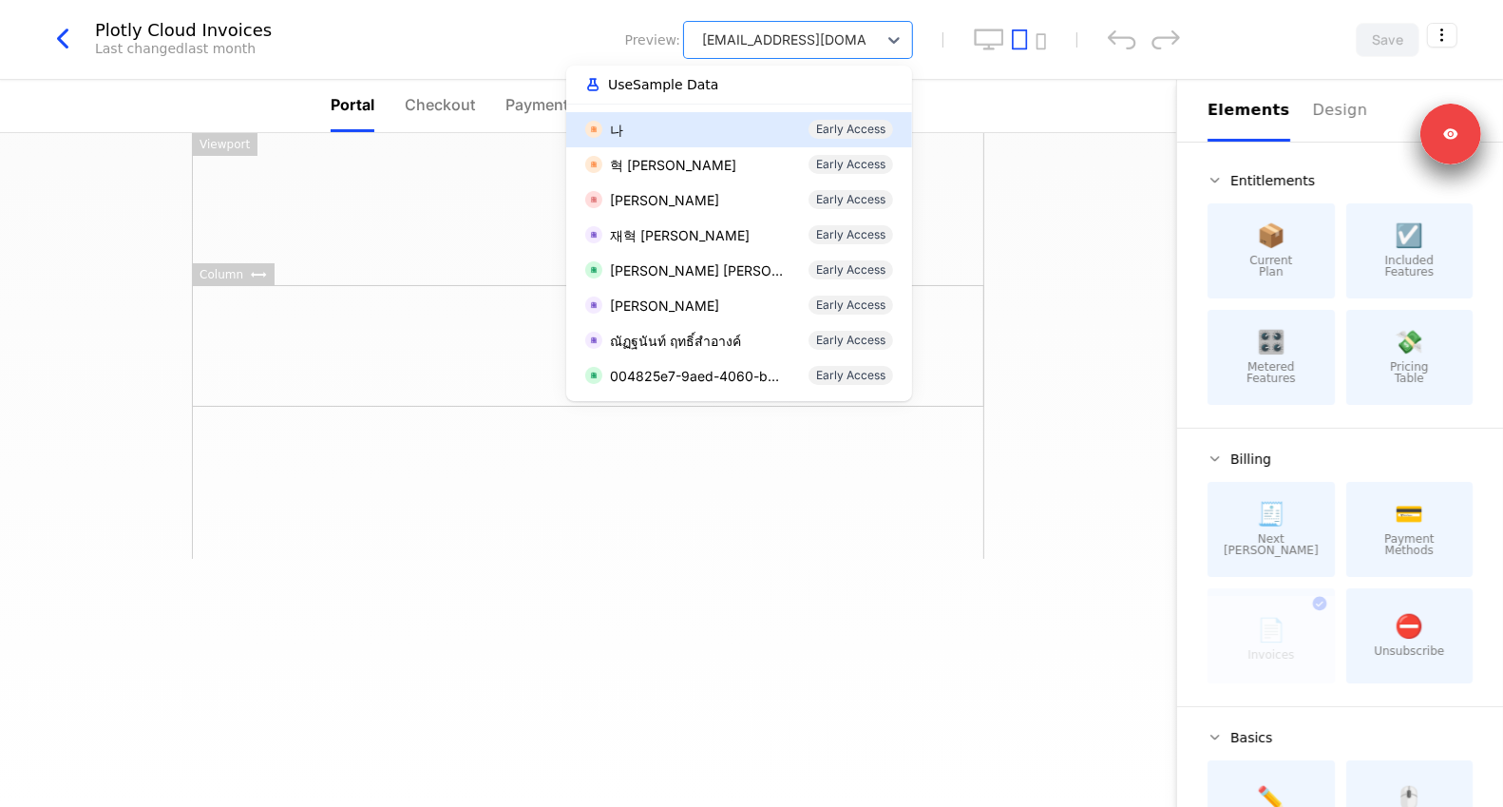
click at [285, 301] on div at bounding box center [588, 346] width 792 height 122
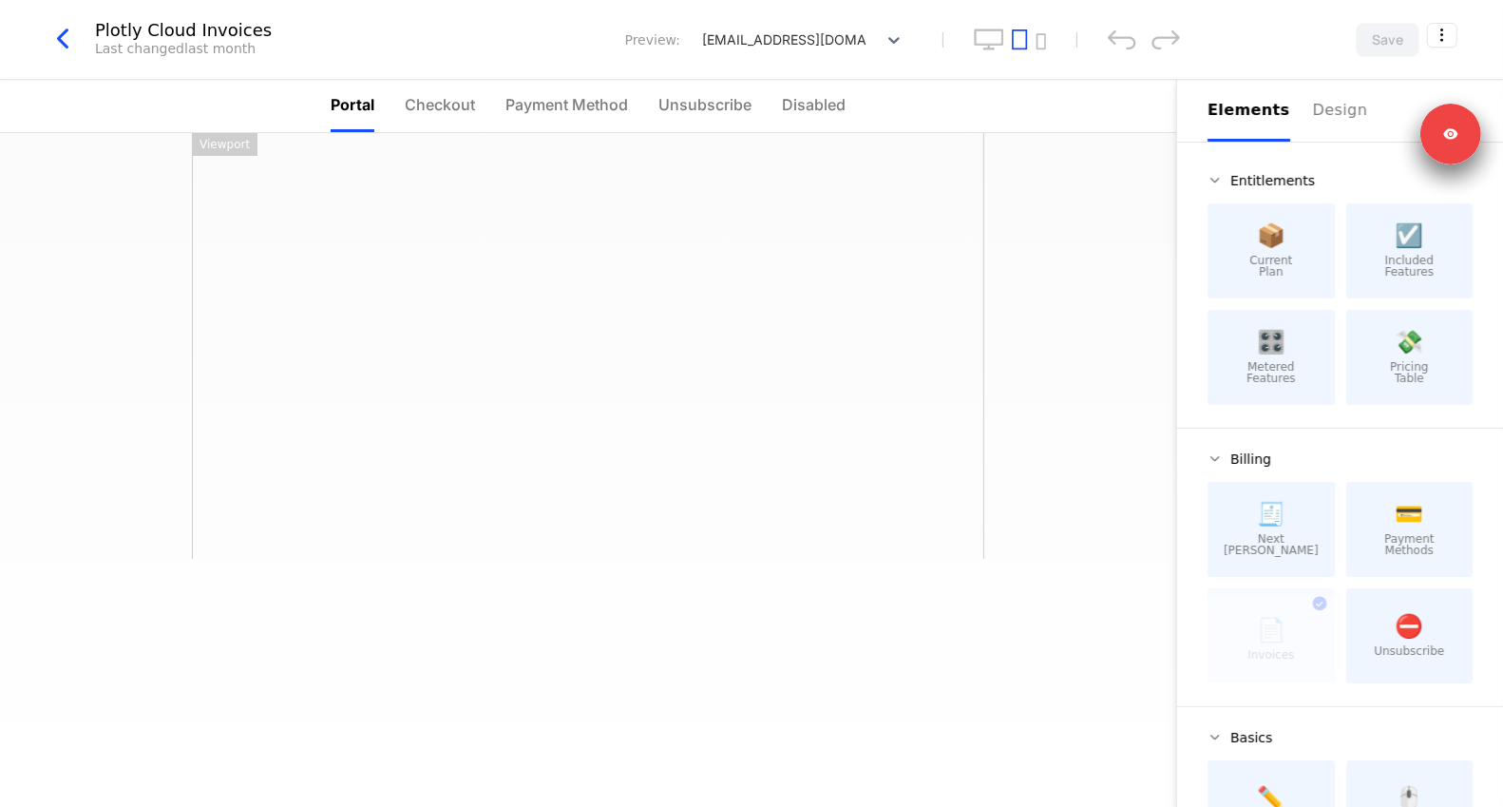
click at [890, 142] on div at bounding box center [588, 346] width 792 height 426
click at [1074, 226] on div at bounding box center [588, 470] width 1176 height 674
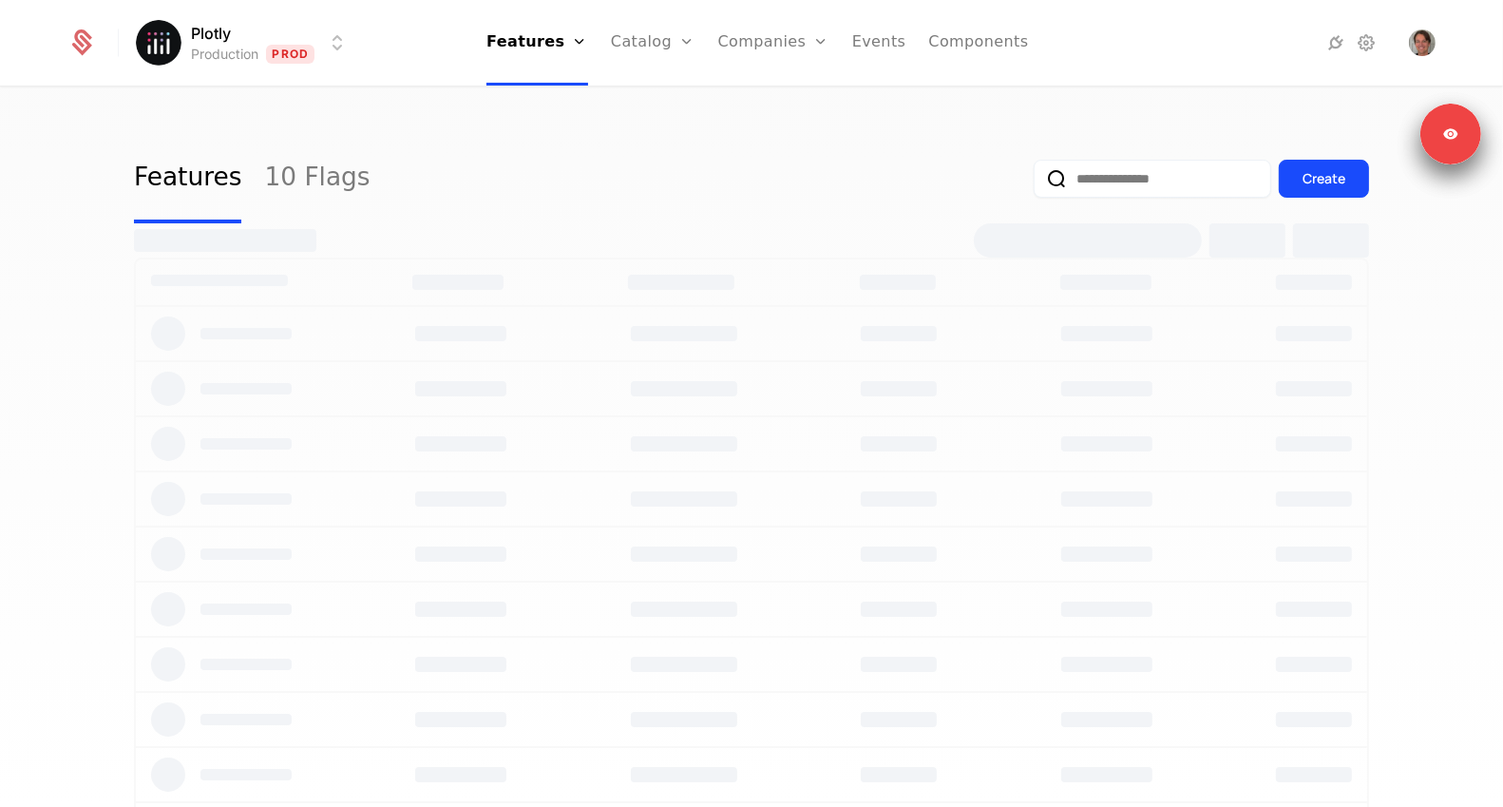
click at [244, 54] on html "Plotly Production Prod Features Features Flags Catalog Plans Add Ons Credits Co…" at bounding box center [751, 403] width 1503 height 807
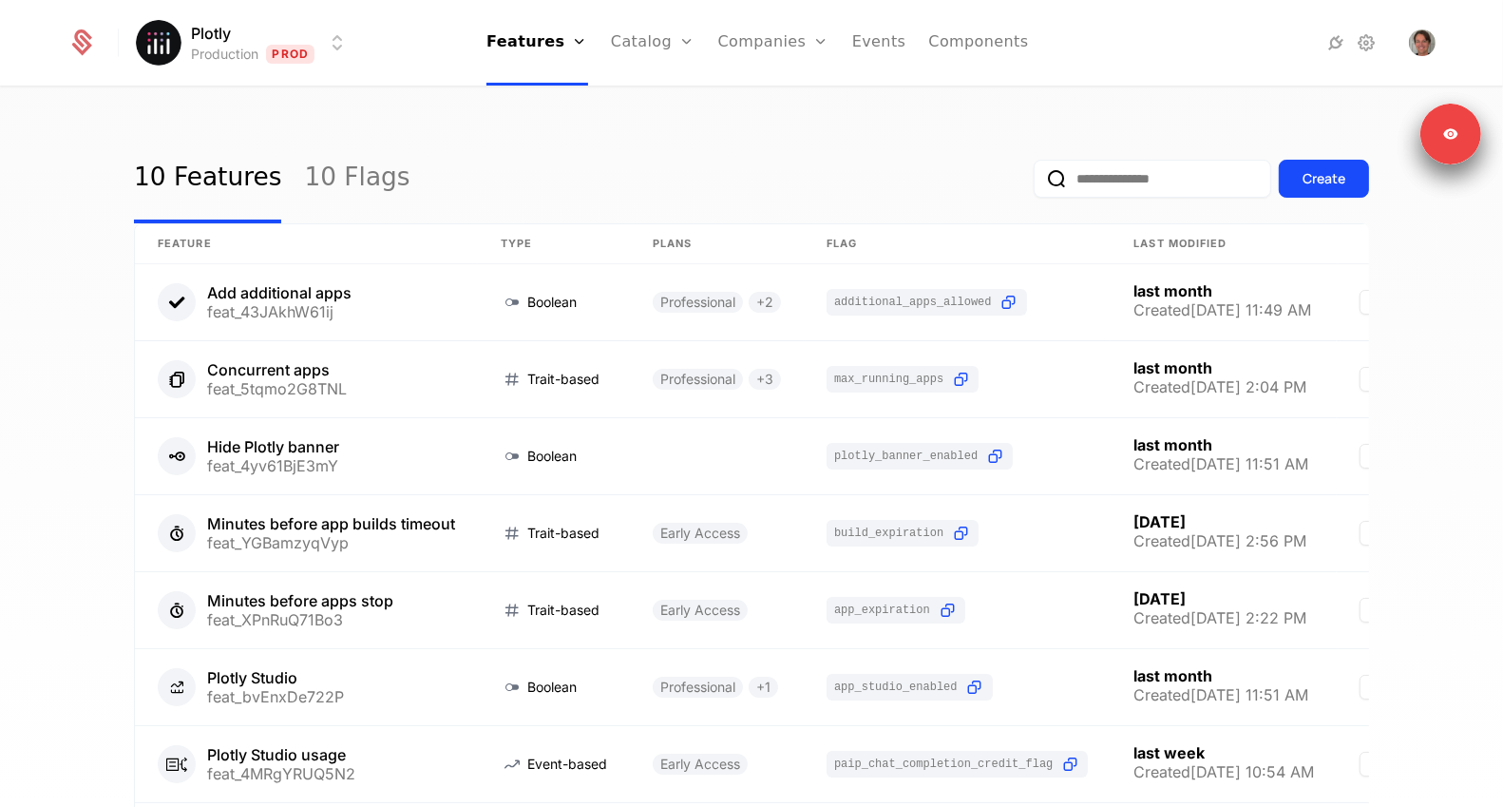
click at [242, 53] on html "Plotly Production Prod Features Features Flags Catalog Plans Add Ons Credits Co…" at bounding box center [751, 403] width 1503 height 807
click at [1418, 46] on img "Open user button" at bounding box center [1422, 42] width 27 height 27
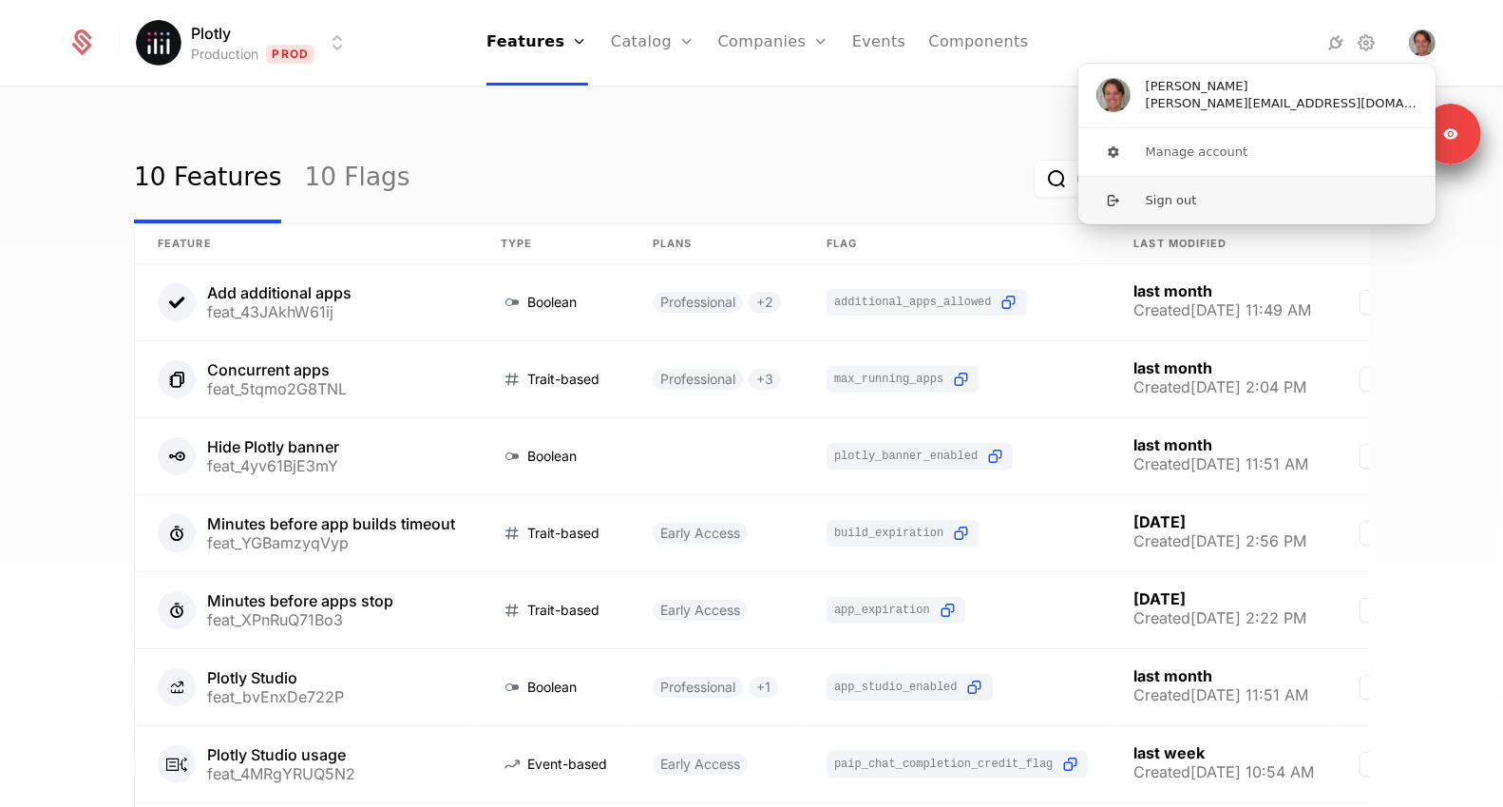
click at [1233, 211] on button "Sign out" at bounding box center [1257, 200] width 359 height 48
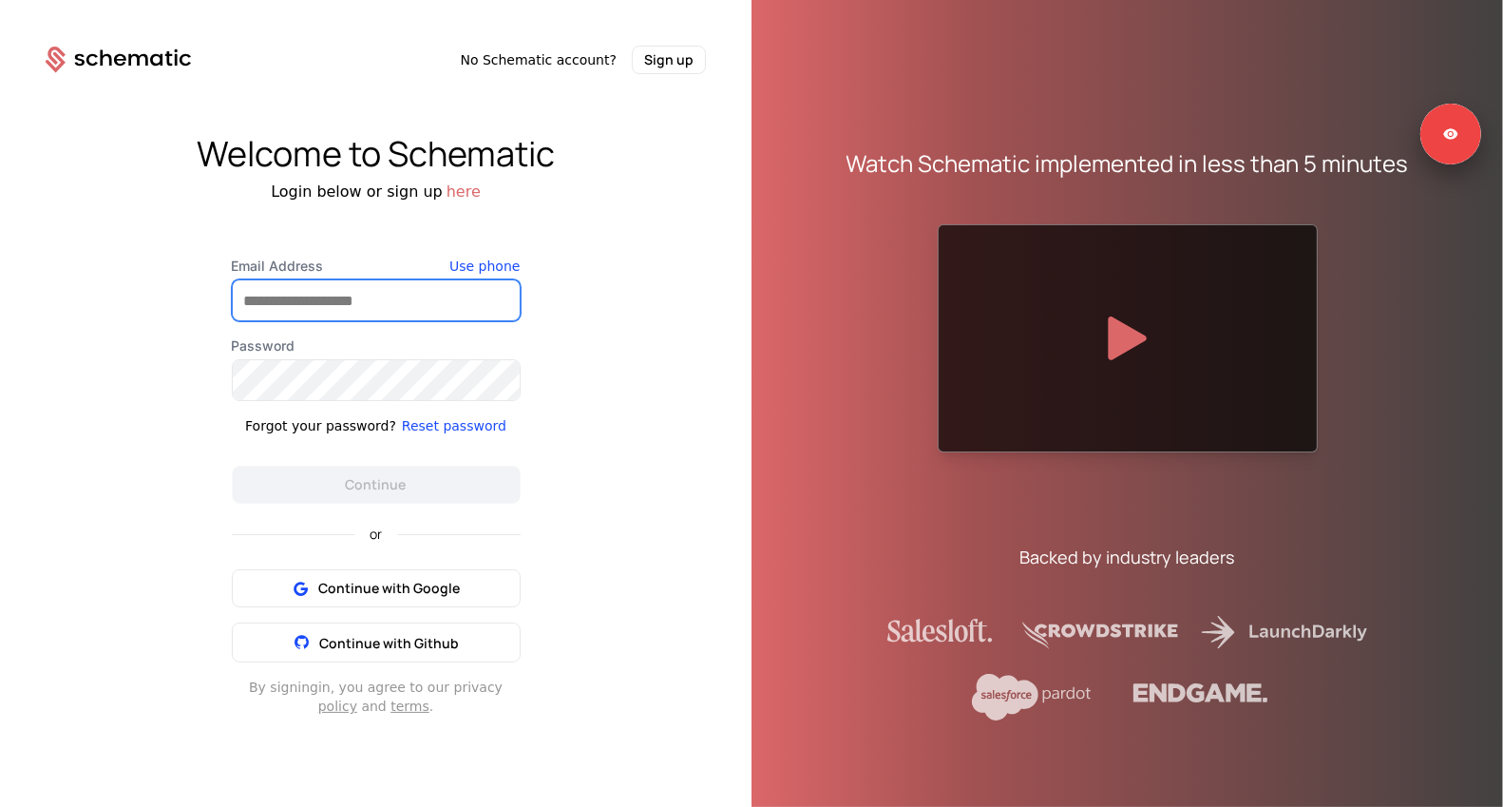
click at [336, 301] on input "Email Address" at bounding box center [376, 300] width 287 height 40
